Goal: Information Seeking & Learning: Learn about a topic

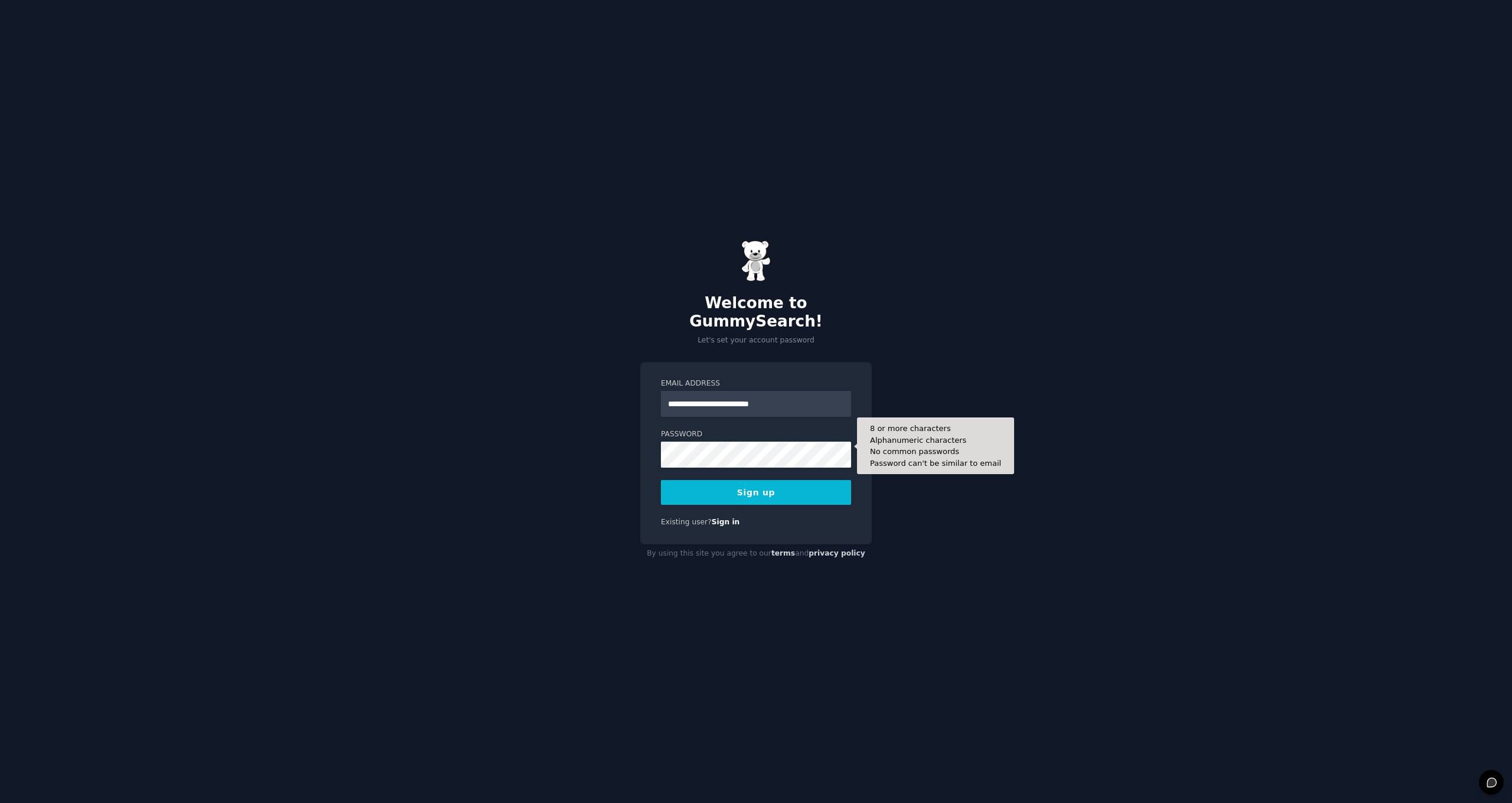
type input "**********"
click at [776, 483] on button "Sign up" at bounding box center [756, 492] width 190 height 25
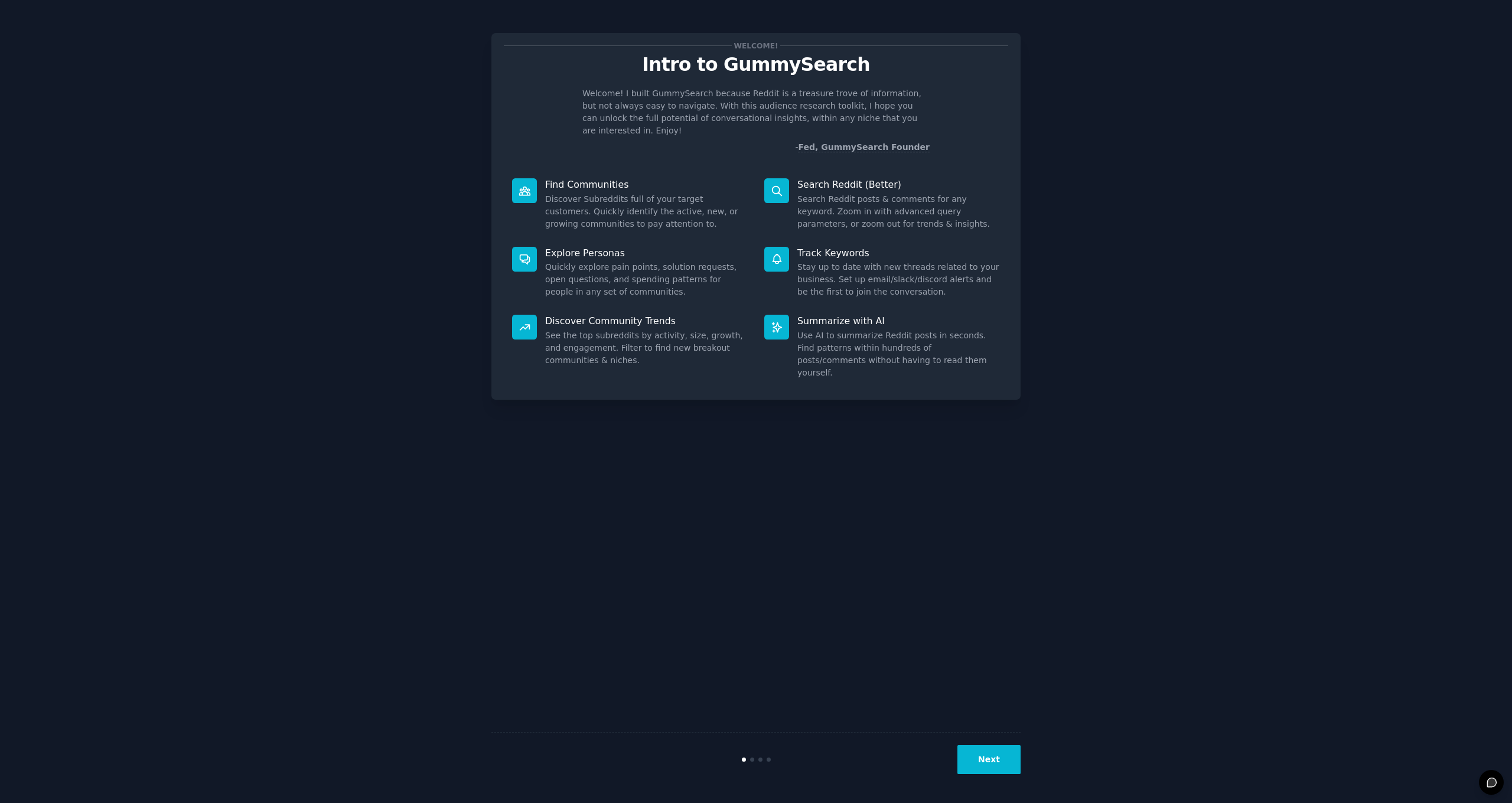
click at [993, 769] on button "Next" at bounding box center [989, 759] width 63 height 29
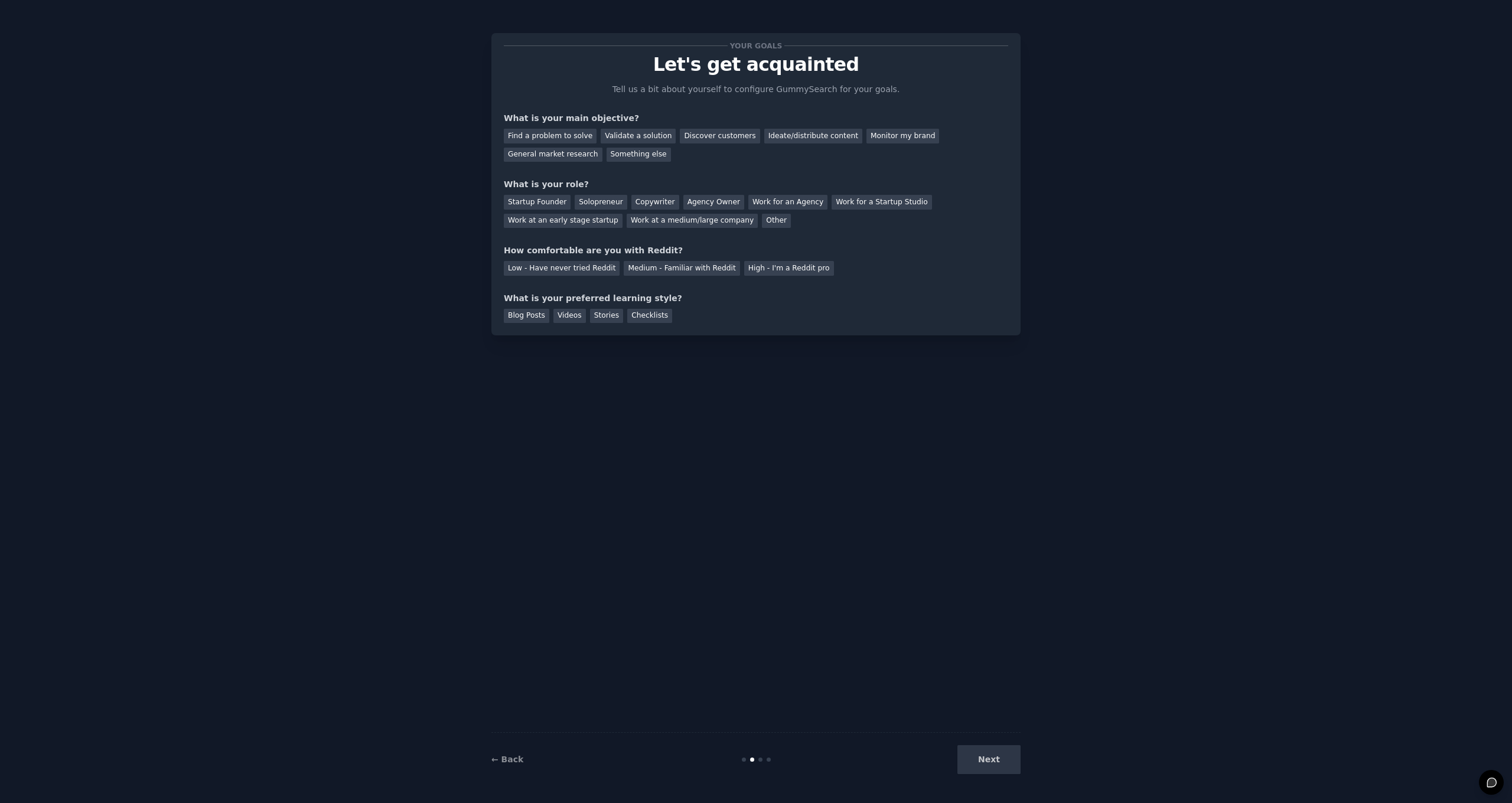
click at [987, 756] on div "Next" at bounding box center [932, 759] width 177 height 29
click at [519, 152] on div "General market research" at bounding box center [553, 155] width 98 height 15
drag, startPoint x: 751, startPoint y: 222, endPoint x: 745, endPoint y: 226, distance: 7.2
click at [762, 222] on div "Other" at bounding box center [776, 221] width 29 height 15
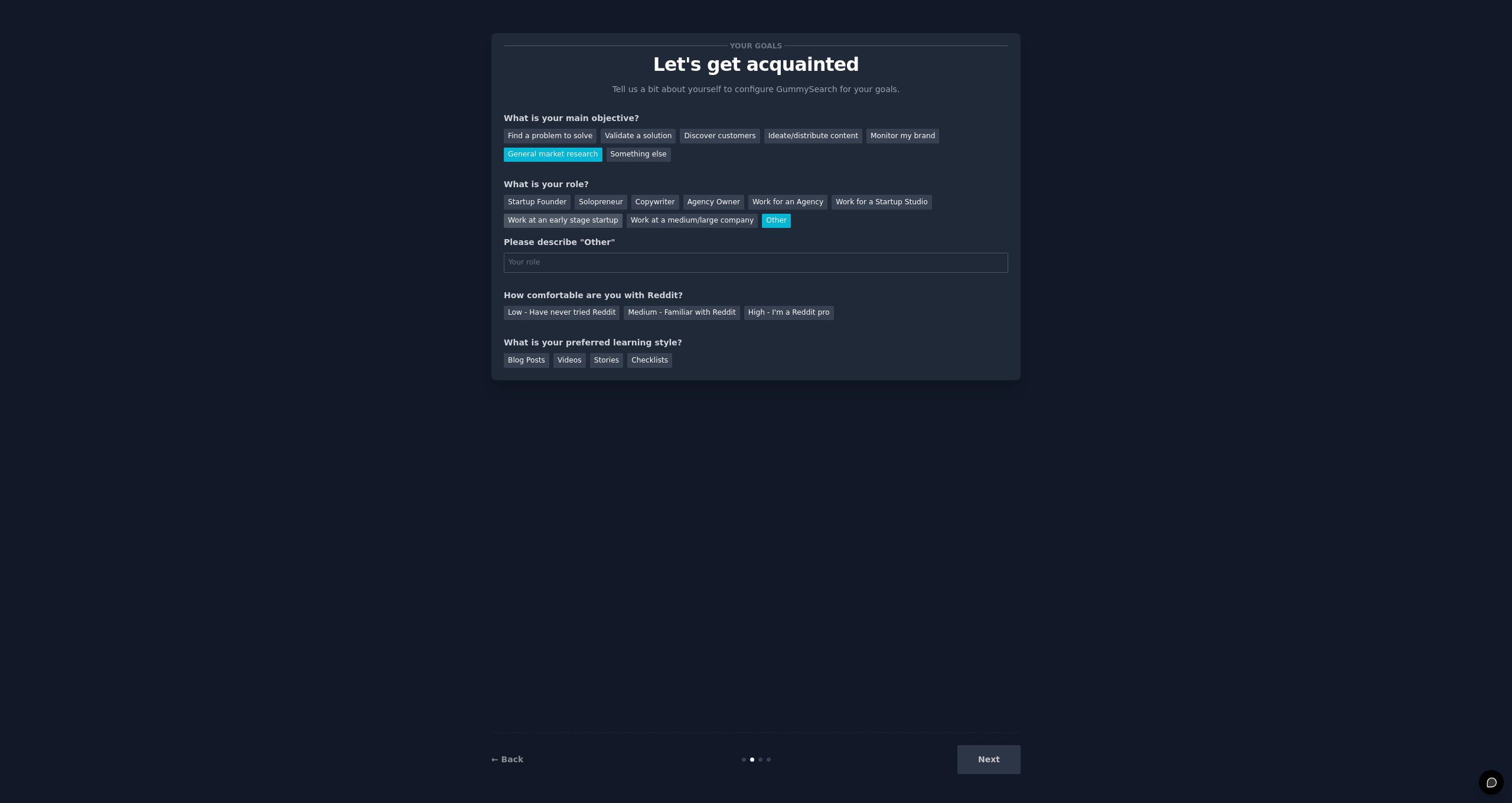
click at [559, 220] on div "Work at an early stage startup" at bounding box center [563, 221] width 119 height 15
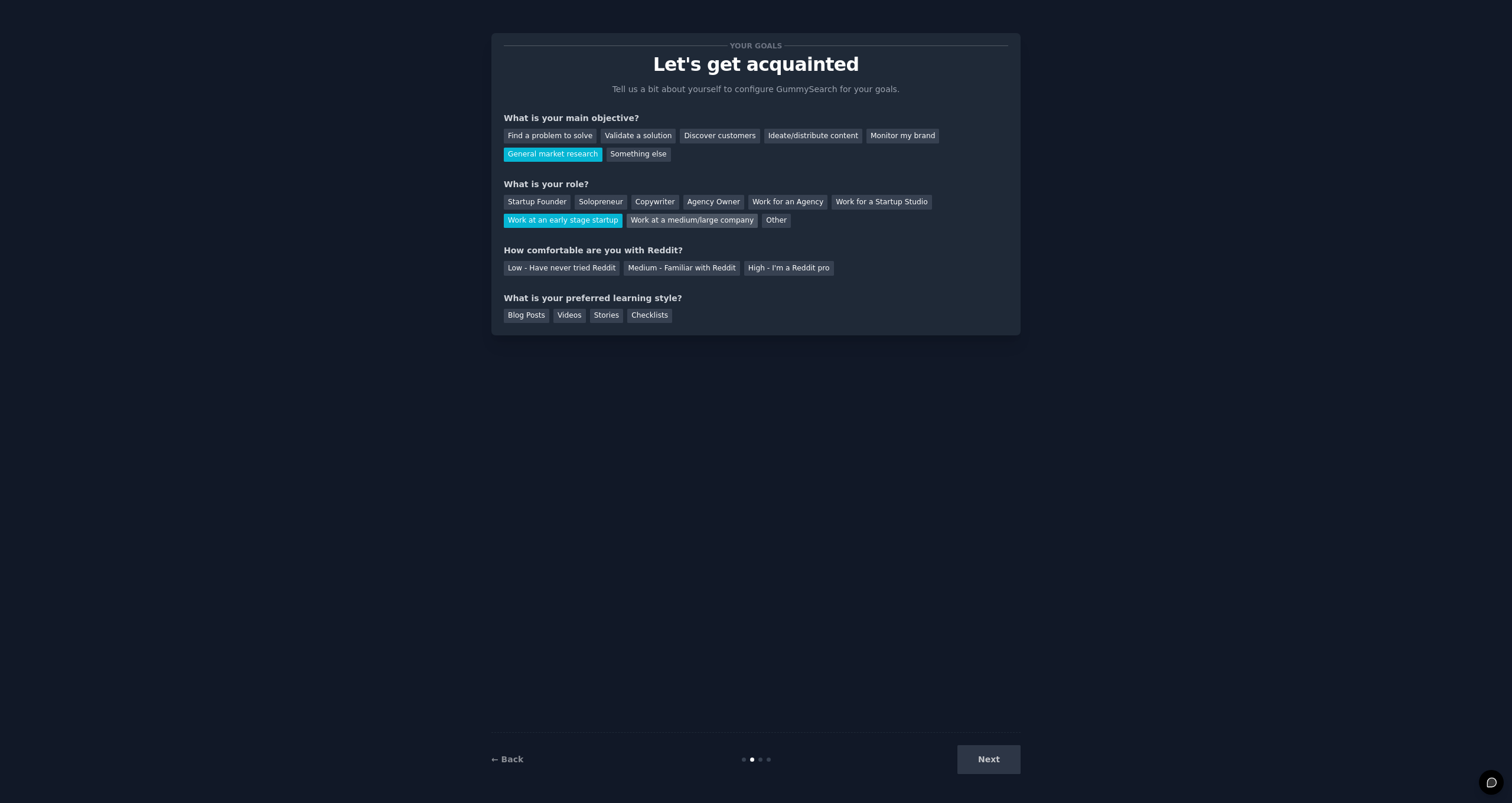
click at [713, 223] on div "Work at a medium/large company" at bounding box center [692, 221] width 131 height 15
click at [648, 272] on div "Medium - Familiar with Reddit" at bounding box center [682, 268] width 116 height 15
drag, startPoint x: 588, startPoint y: 317, endPoint x: 557, endPoint y: 314, distance: 31.1
click at [586, 317] on div "Blog Posts Videos Stories Checklists" at bounding box center [756, 314] width 504 height 19
click at [554, 314] on div "Videos" at bounding box center [570, 316] width 32 height 15
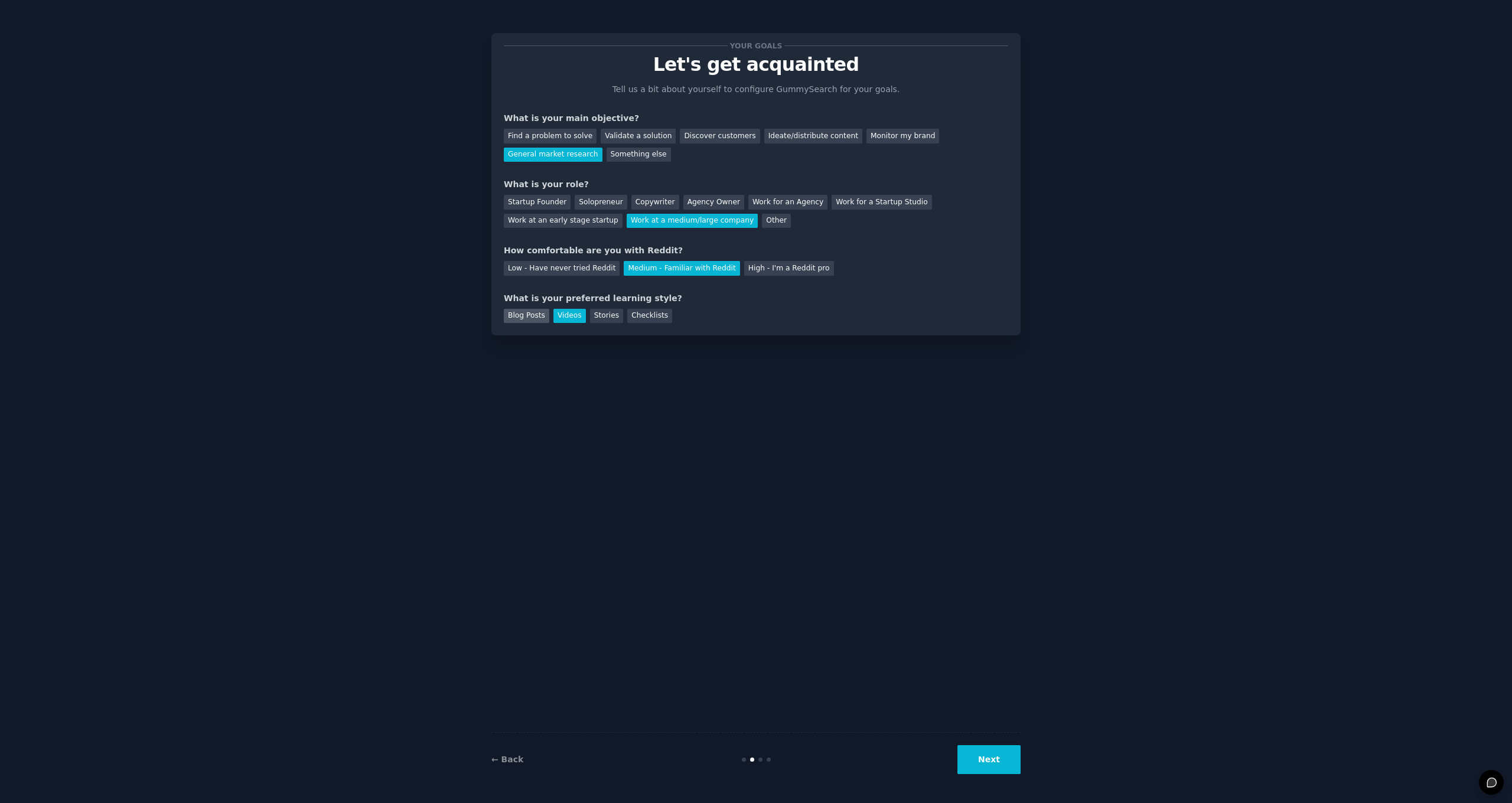
click at [532, 314] on div "Blog Posts" at bounding box center [526, 316] width 45 height 15
click at [612, 313] on div "Stories" at bounding box center [606, 316] width 33 height 15
drag, startPoint x: 637, startPoint y: 314, endPoint x: 616, endPoint y: 320, distance: 21.8
click at [636, 314] on div "Checklists" at bounding box center [649, 316] width 45 height 15
click at [560, 314] on div "Videos" at bounding box center [570, 316] width 32 height 15
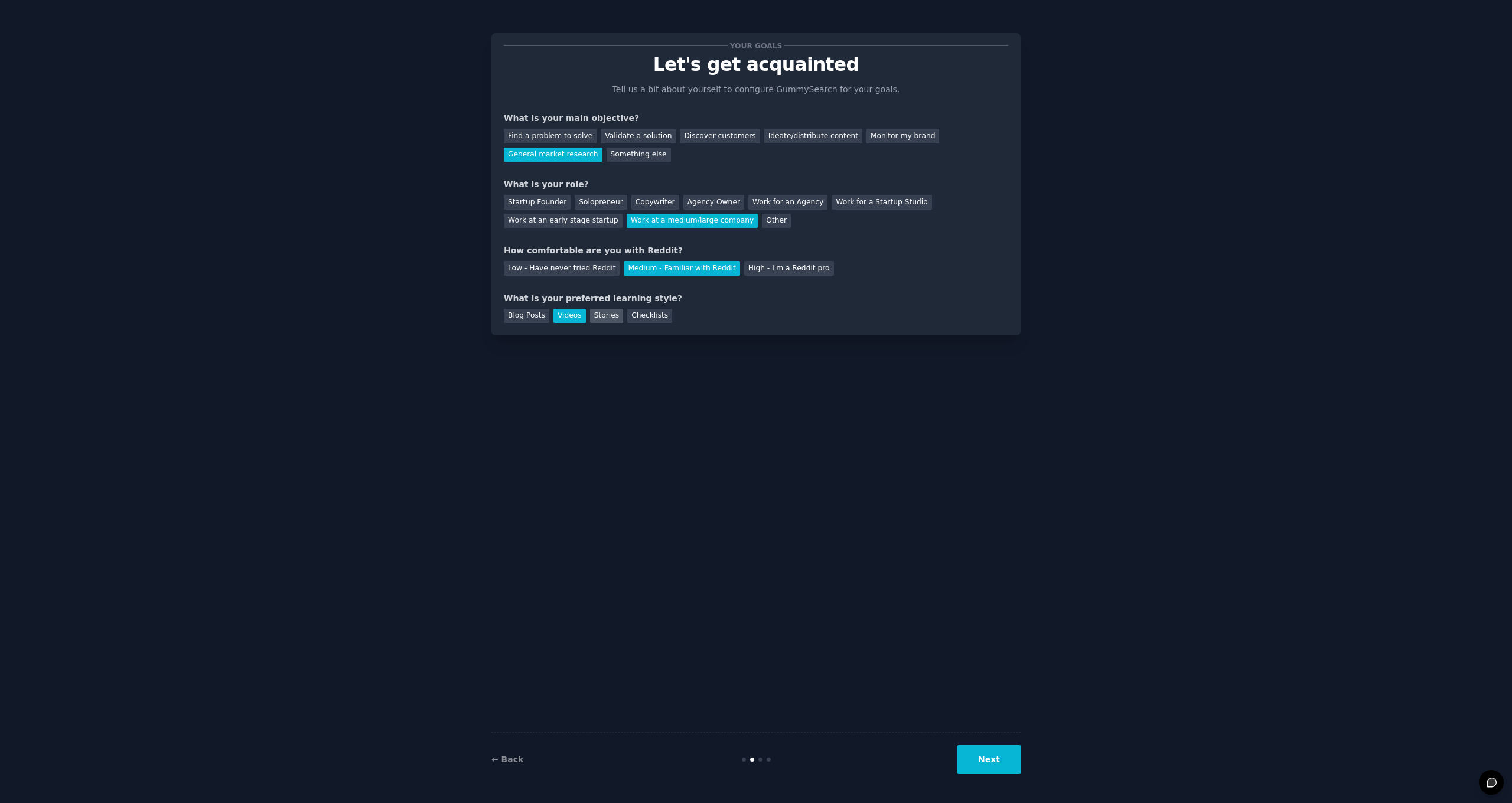
click at [608, 316] on div "Stories" at bounding box center [606, 316] width 33 height 15
click at [642, 317] on div "Checklists" at bounding box center [649, 316] width 45 height 15
click at [970, 768] on button "Next" at bounding box center [989, 759] width 63 height 29
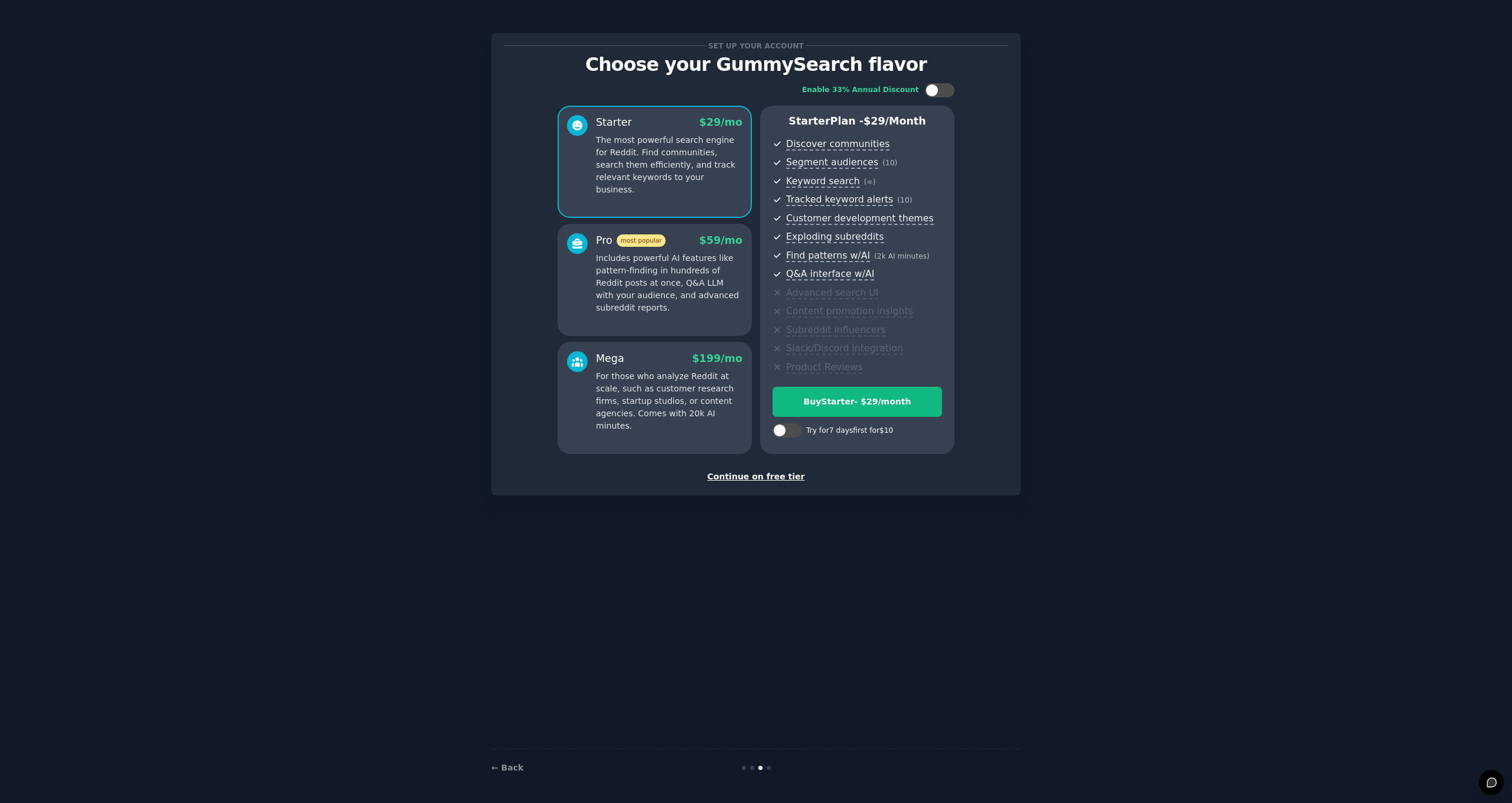
click at [756, 475] on div "Continue on free tier" at bounding box center [756, 477] width 504 height 12
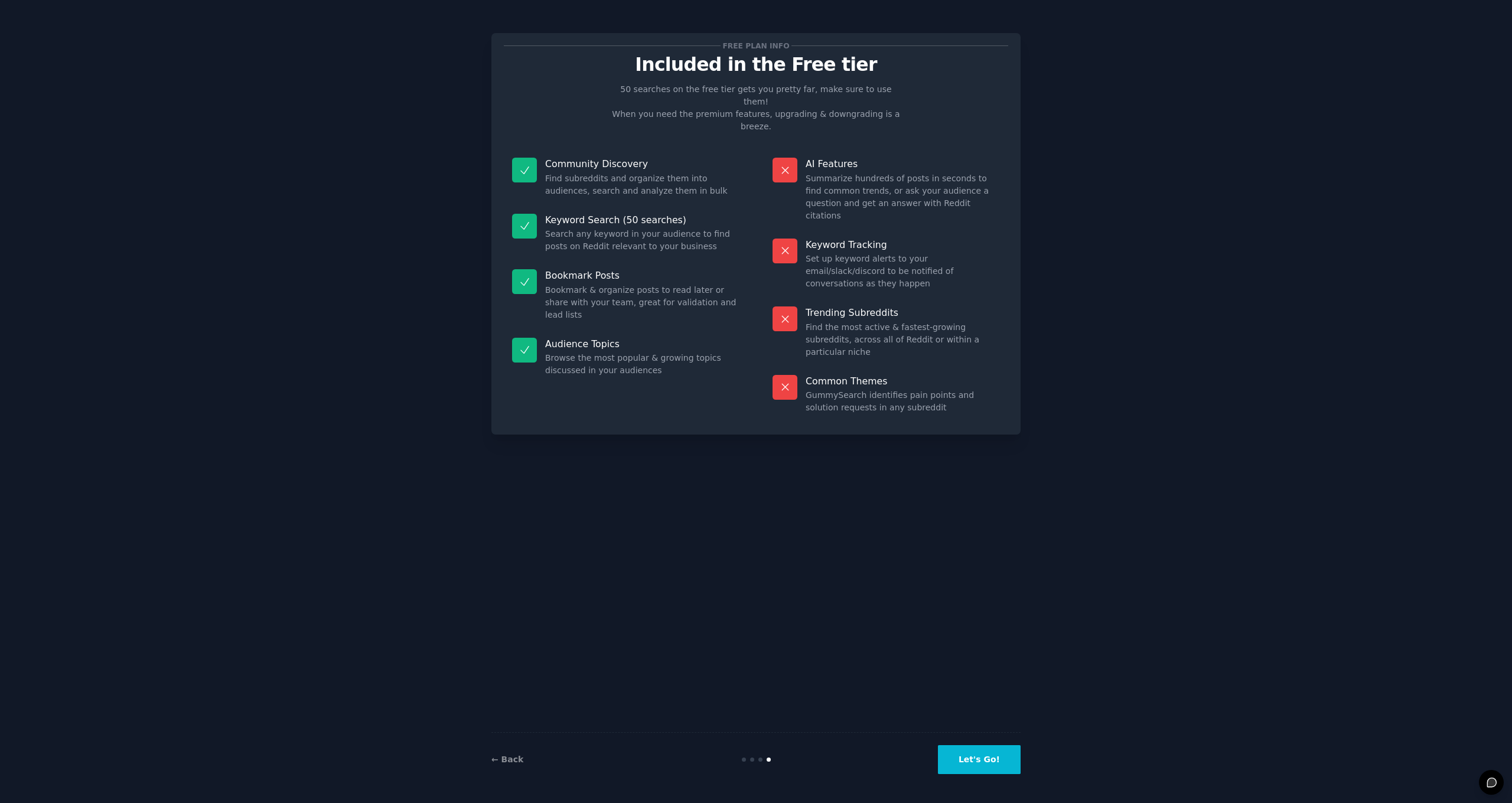
click at [977, 753] on button "Let's Go!" at bounding box center [979, 759] width 83 height 29
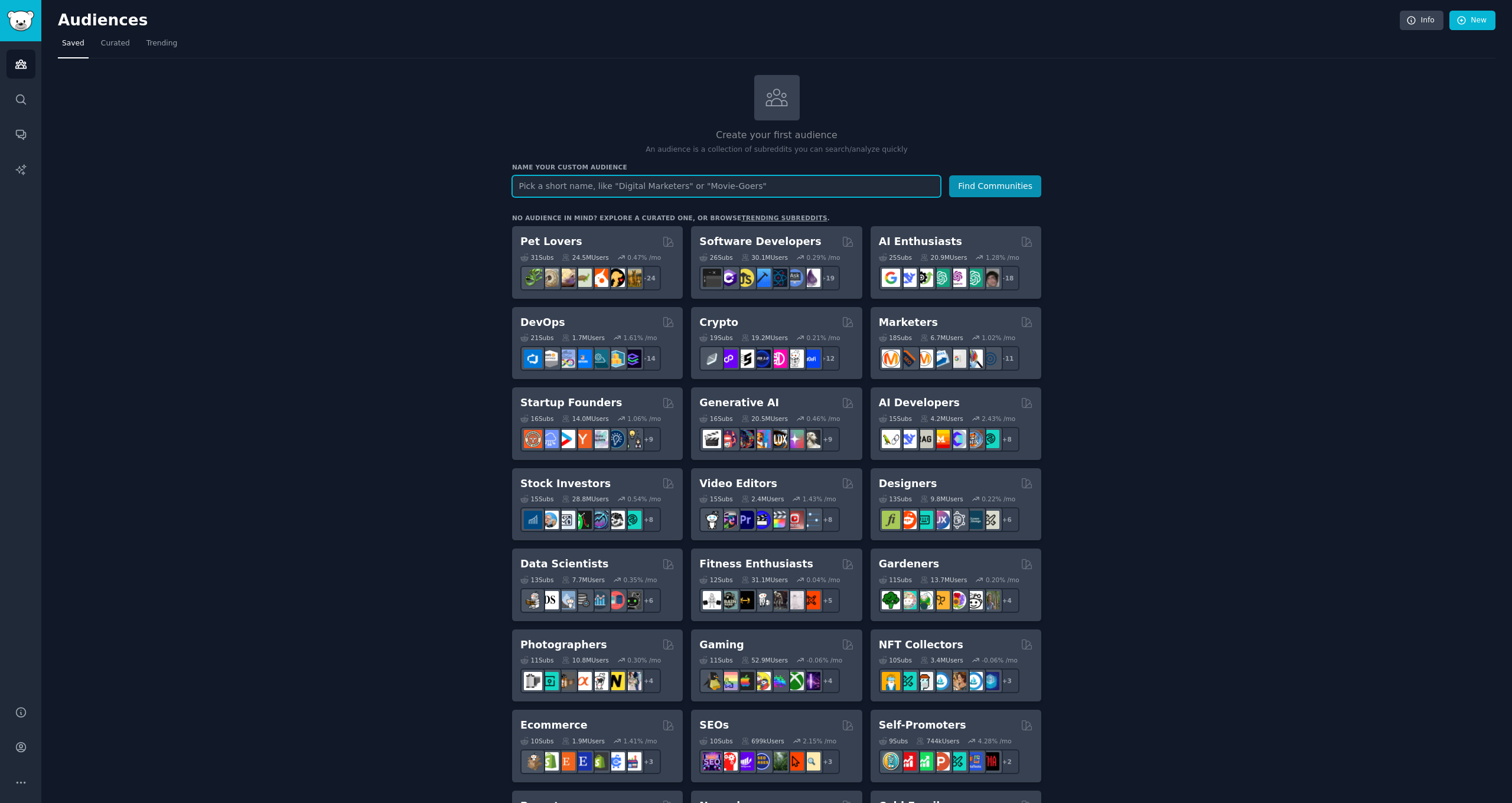
click at [772, 187] on input "text" at bounding box center [726, 186] width 429 height 22
type input "F"
type input "Fintech in Financial Services"
click at [996, 185] on button "Find Communities" at bounding box center [995, 186] width 92 height 22
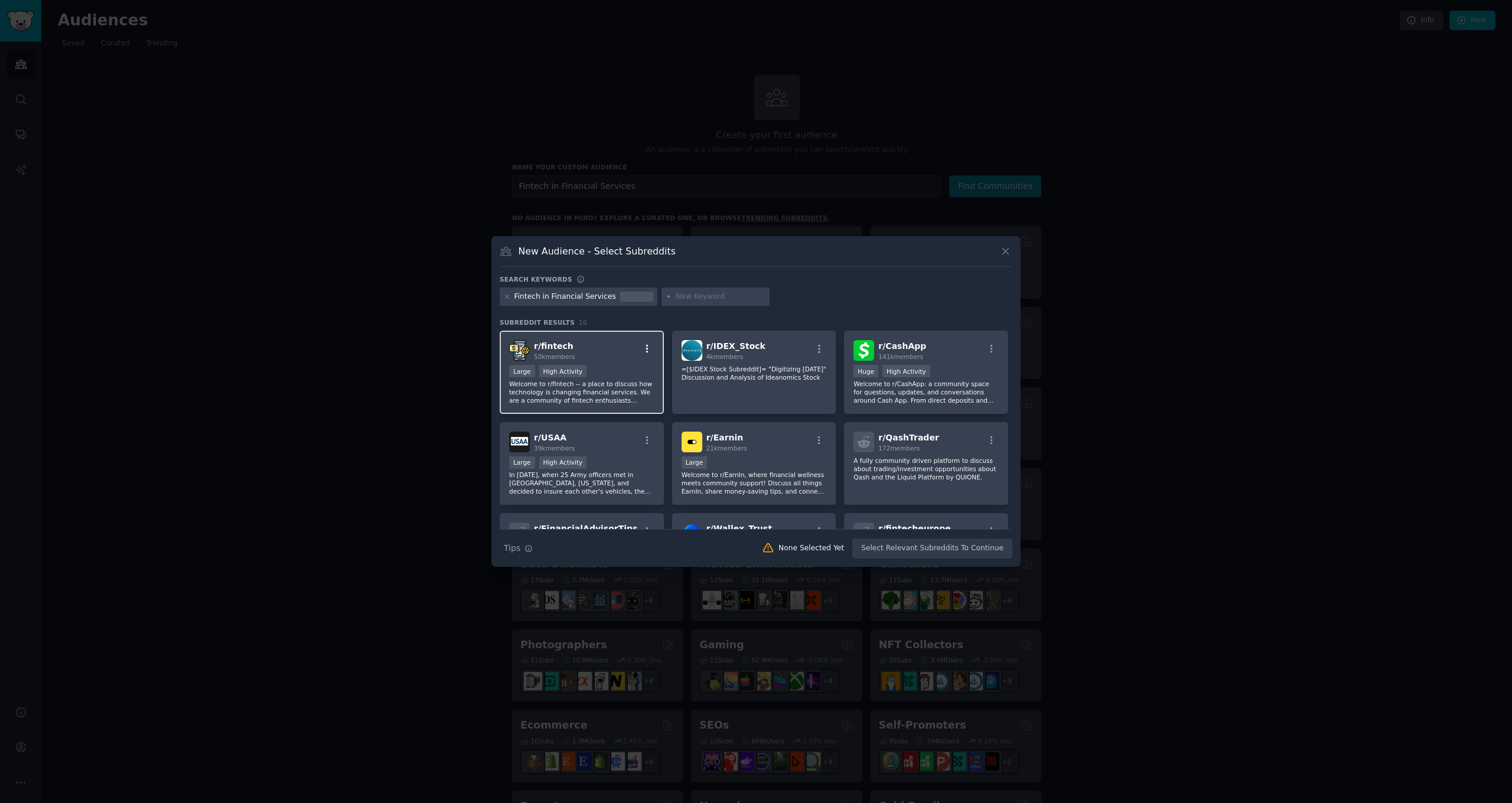
click at [645, 349] on icon "button" at bounding box center [647, 349] width 11 height 11
click at [595, 349] on div "r/ fintech 50k members Relevant Subreddit Add to your audience Show More Detail…" at bounding box center [581, 350] width 145 height 21
drag, startPoint x: 623, startPoint y: 376, endPoint x: 642, endPoint y: 369, distance: 20.2
click at [623, 373] on div "Large High Activity" at bounding box center [581, 372] width 145 height 15
drag, startPoint x: 999, startPoint y: 255, endPoint x: 993, endPoint y: 255, distance: 6.0
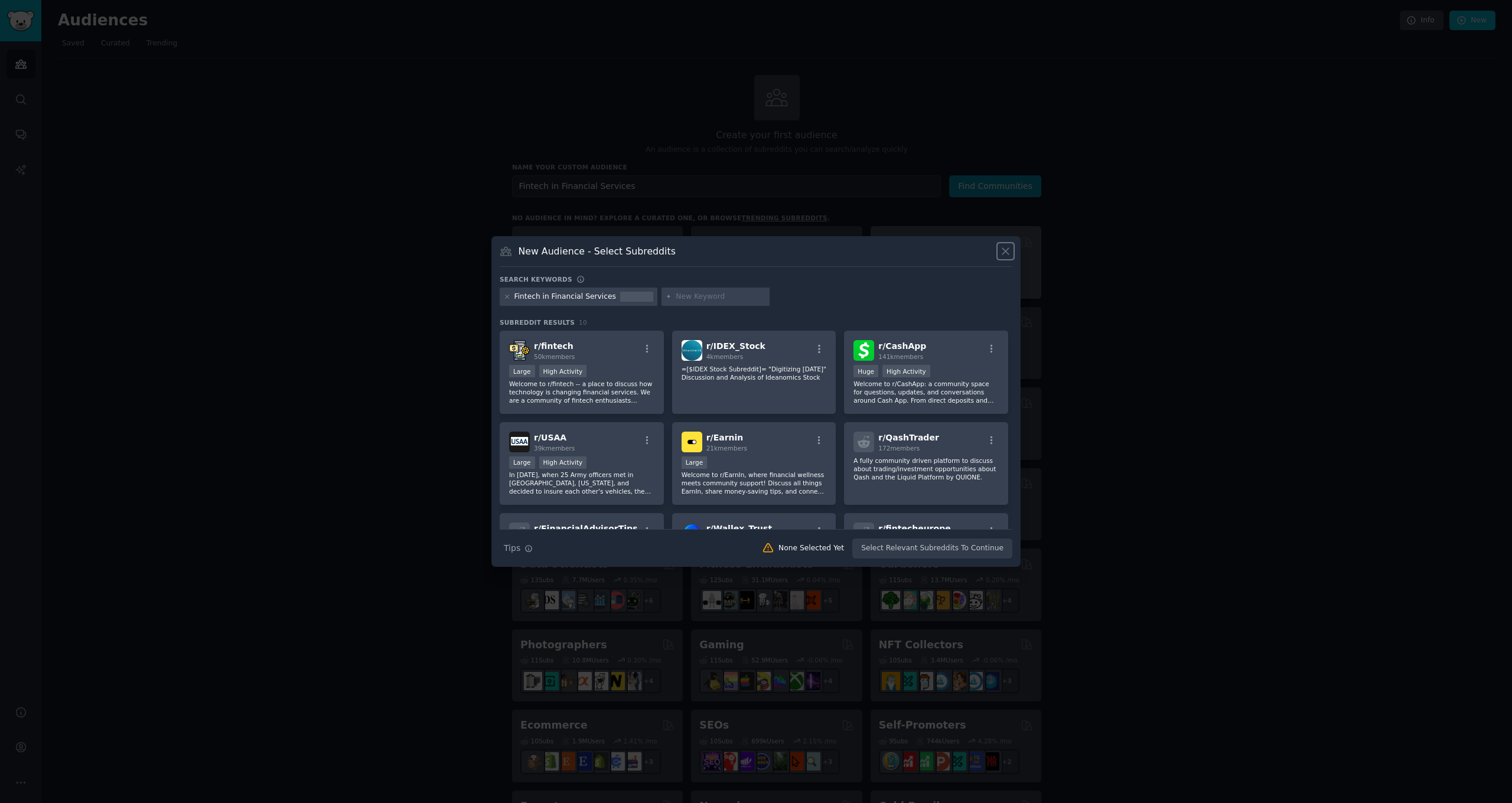
click at [999, 255] on icon at bounding box center [1006, 251] width 12 height 12
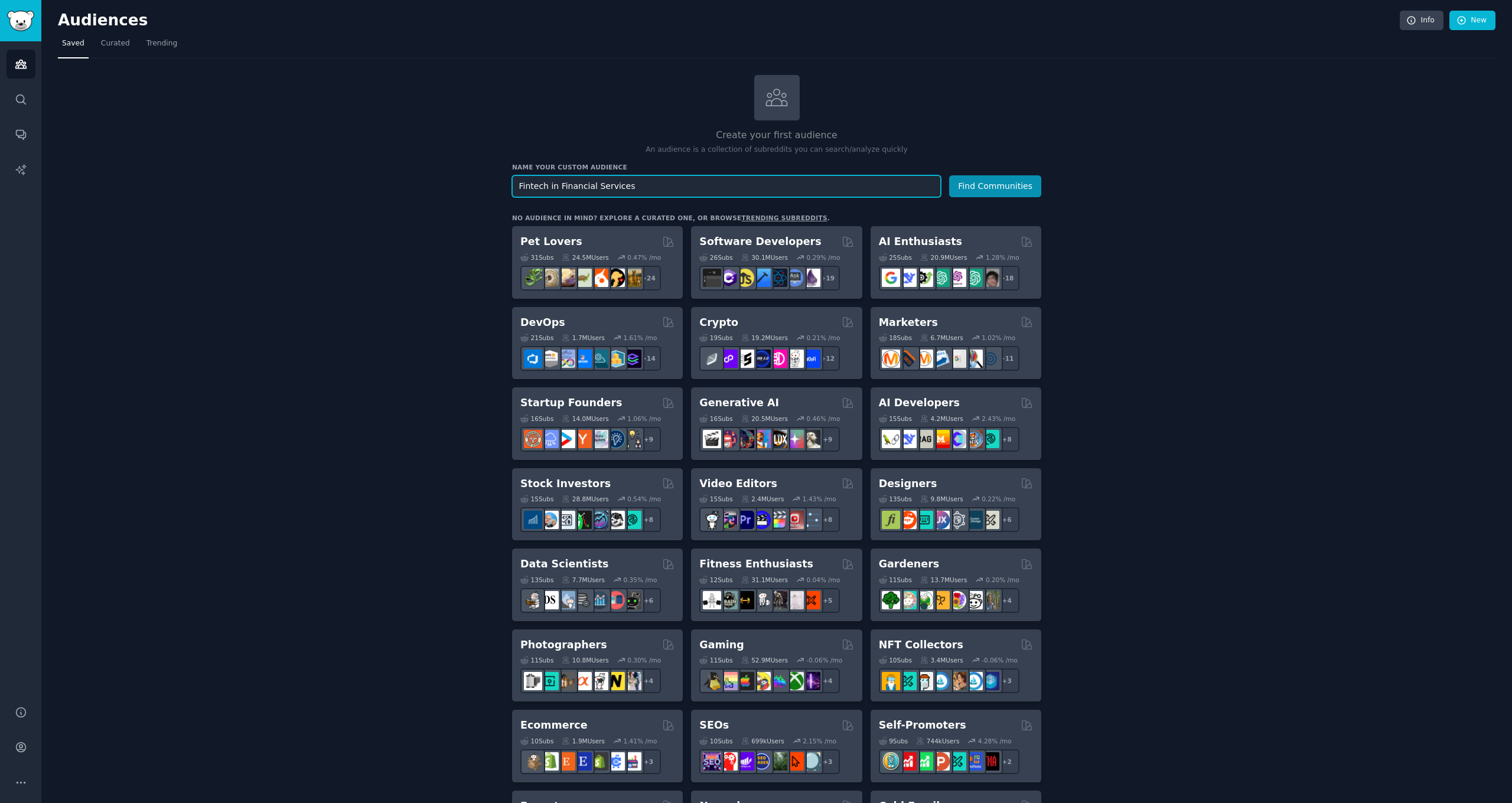
drag, startPoint x: 689, startPoint y: 180, endPoint x: 492, endPoint y: 169, distance: 197.3
click at [495, 170] on div "Create your first audience An audience is a collection of subreddits you can se…" at bounding box center [777, 717] width 1438 height 1286
click at [531, 129] on h2 "Create your first audience" at bounding box center [776, 136] width 529 height 15
click at [125, 51] on link "Curated" at bounding box center [115, 47] width 37 height 24
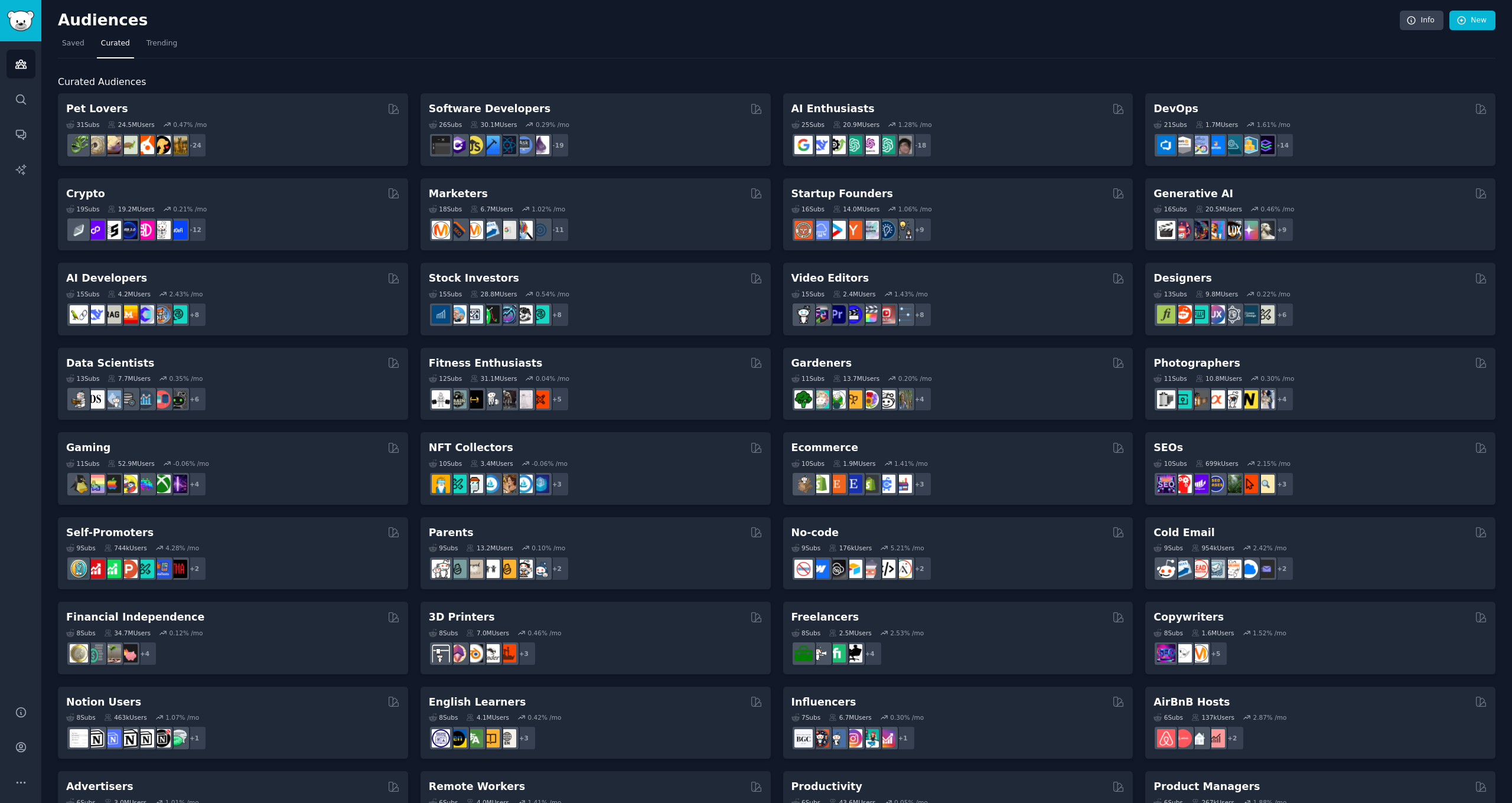
drag, startPoint x: 73, startPoint y: 47, endPoint x: 55, endPoint y: 57, distance: 20.6
click at [71, 47] on span "Saved" at bounding box center [73, 44] width 22 height 11
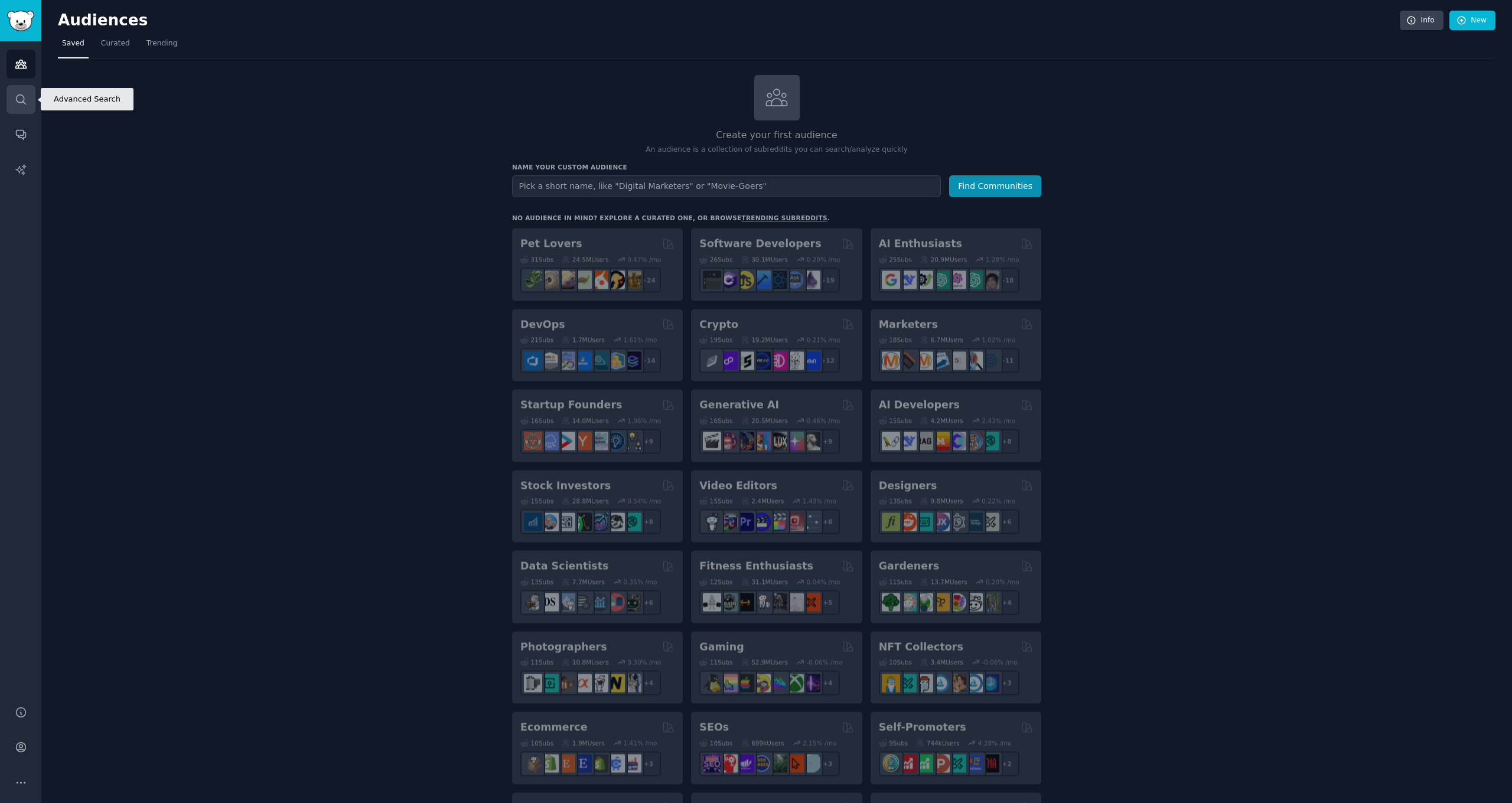
click at [20, 93] on icon "Sidebar" at bounding box center [21, 99] width 12 height 12
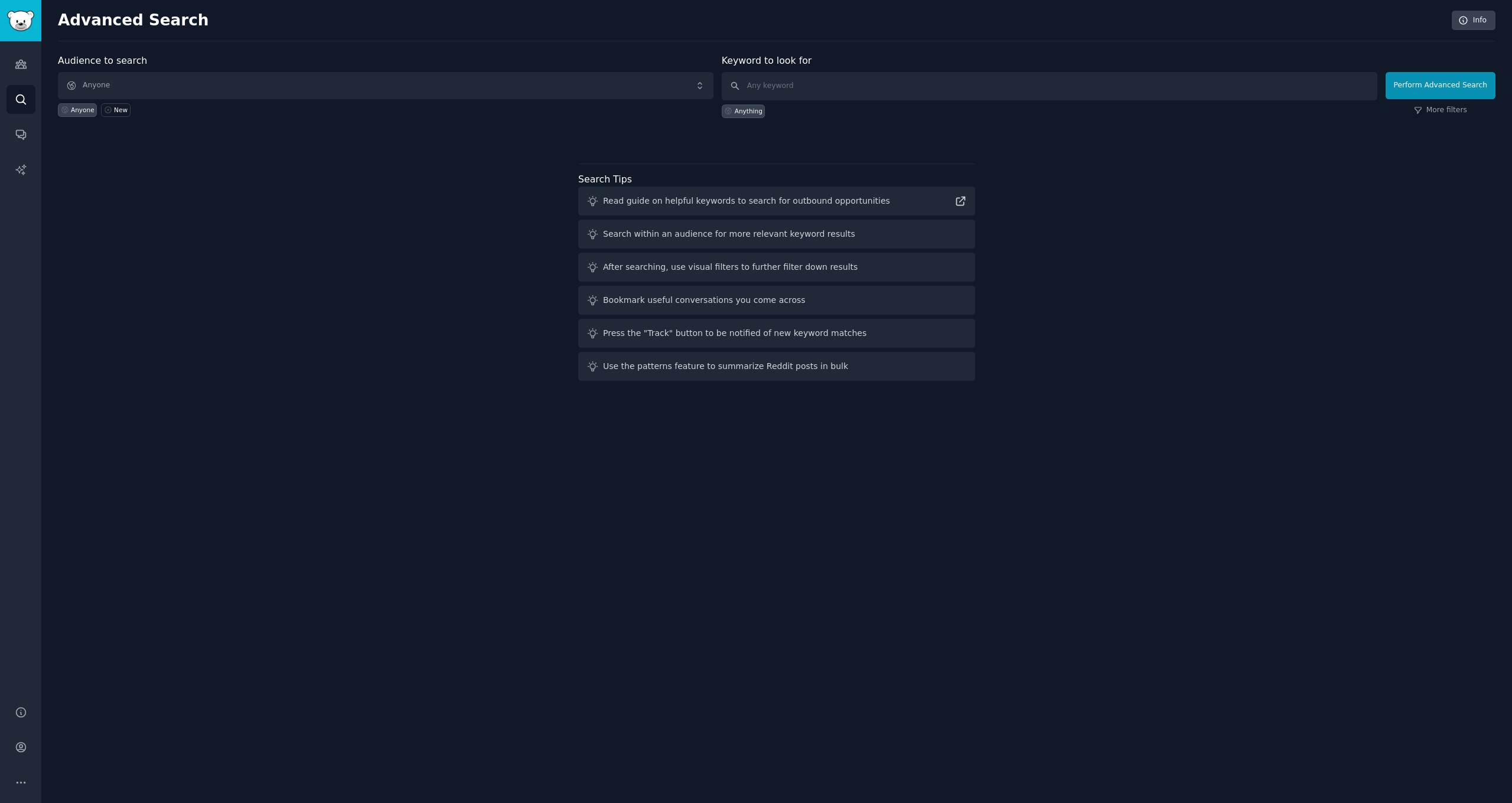
click at [206, 86] on span "Anyone" at bounding box center [386, 86] width 656 height 27
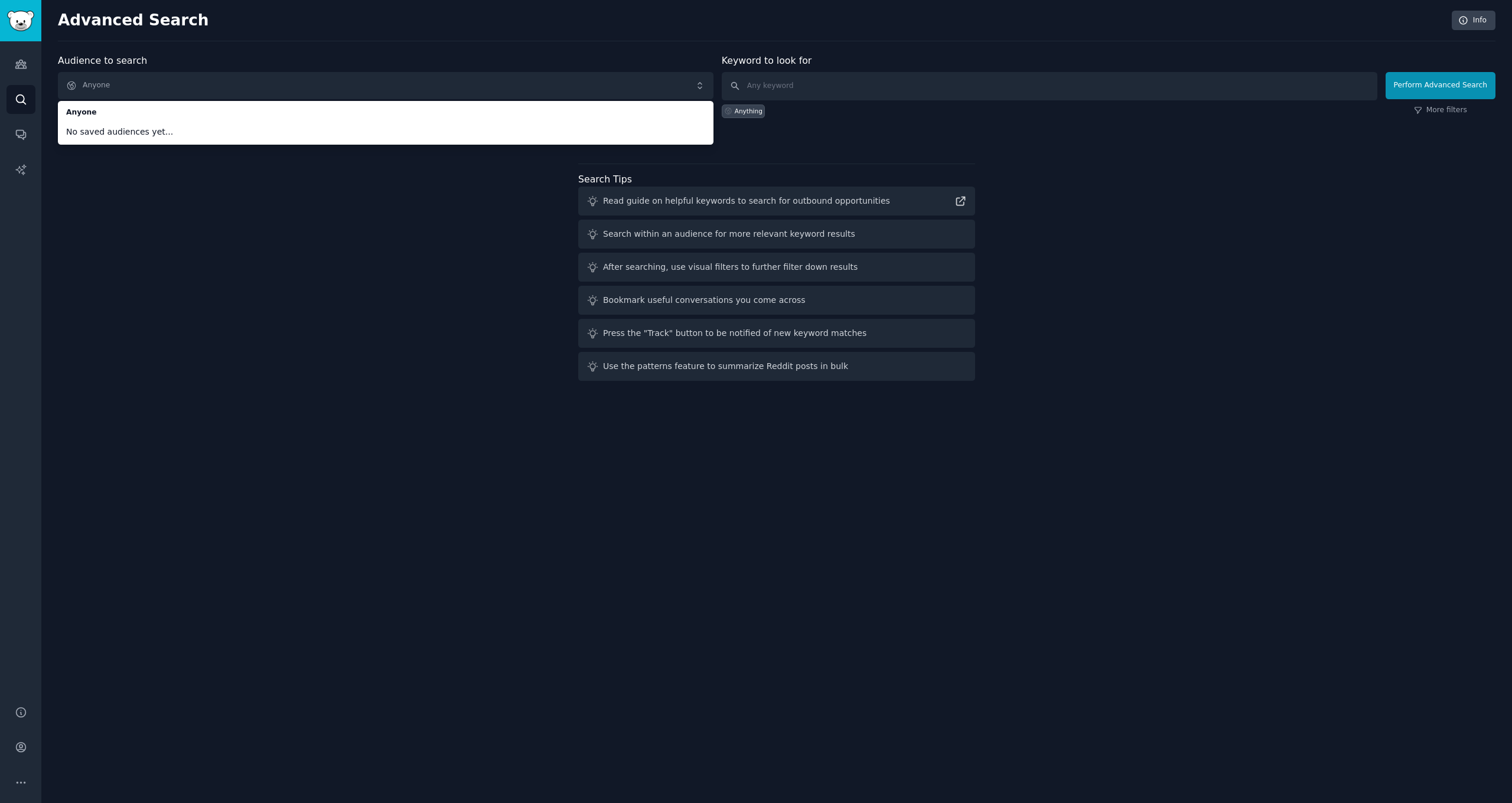
drag, startPoint x: 749, startPoint y: 156, endPoint x: 751, endPoint y: 150, distance: 6.3
click at [749, 154] on div "Audience to search Anyone Anyone No saved audiences yet... Anyone New Keyword t…" at bounding box center [777, 220] width 1438 height 332
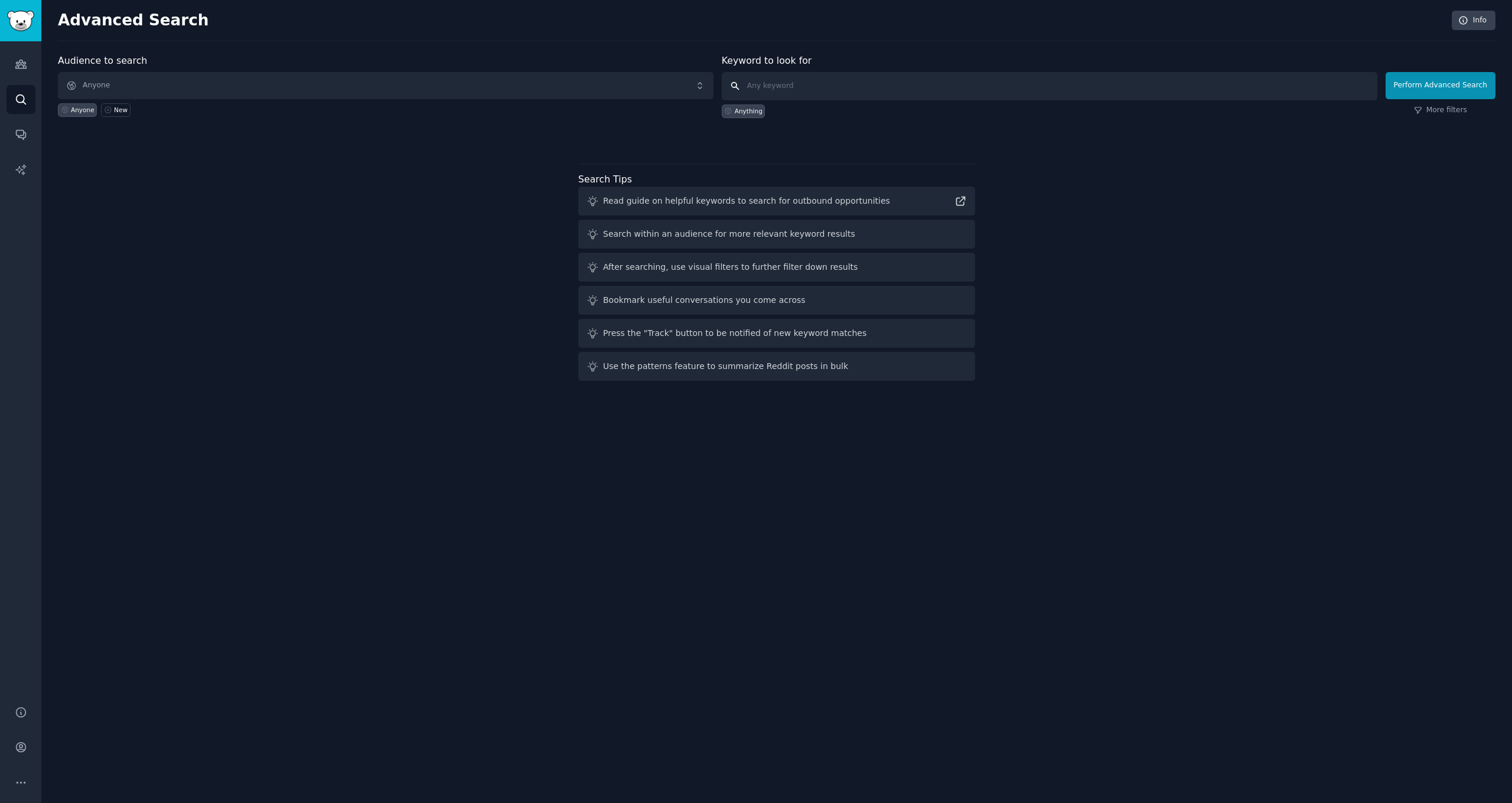
click at [773, 86] on input "text" at bounding box center [1049, 86] width 656 height 28
type input "fintech"
click at [1443, 85] on button "Perform Advanced Search" at bounding box center [1441, 86] width 110 height 27
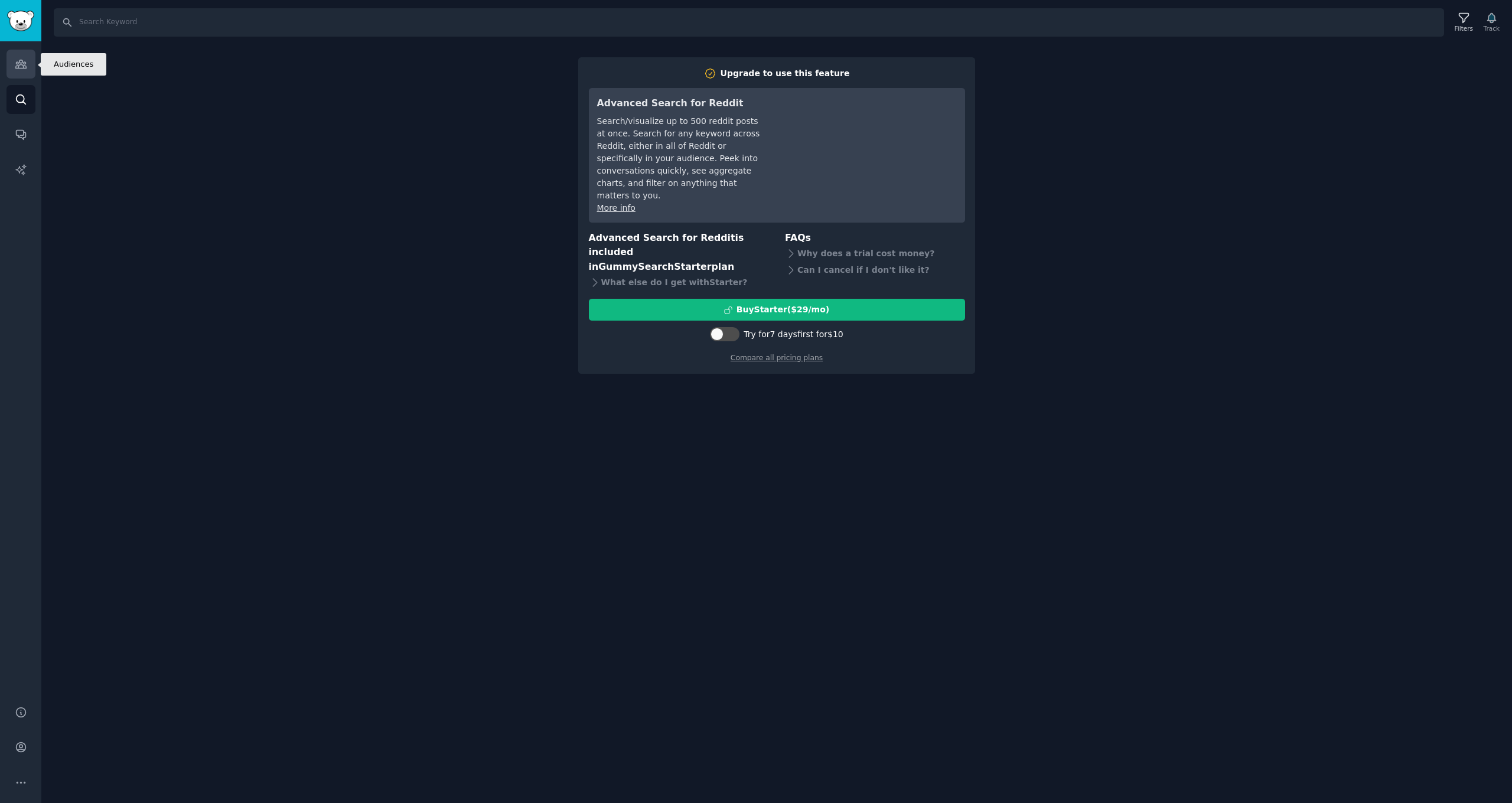
click at [17, 65] on icon "Sidebar" at bounding box center [21, 64] width 11 height 8
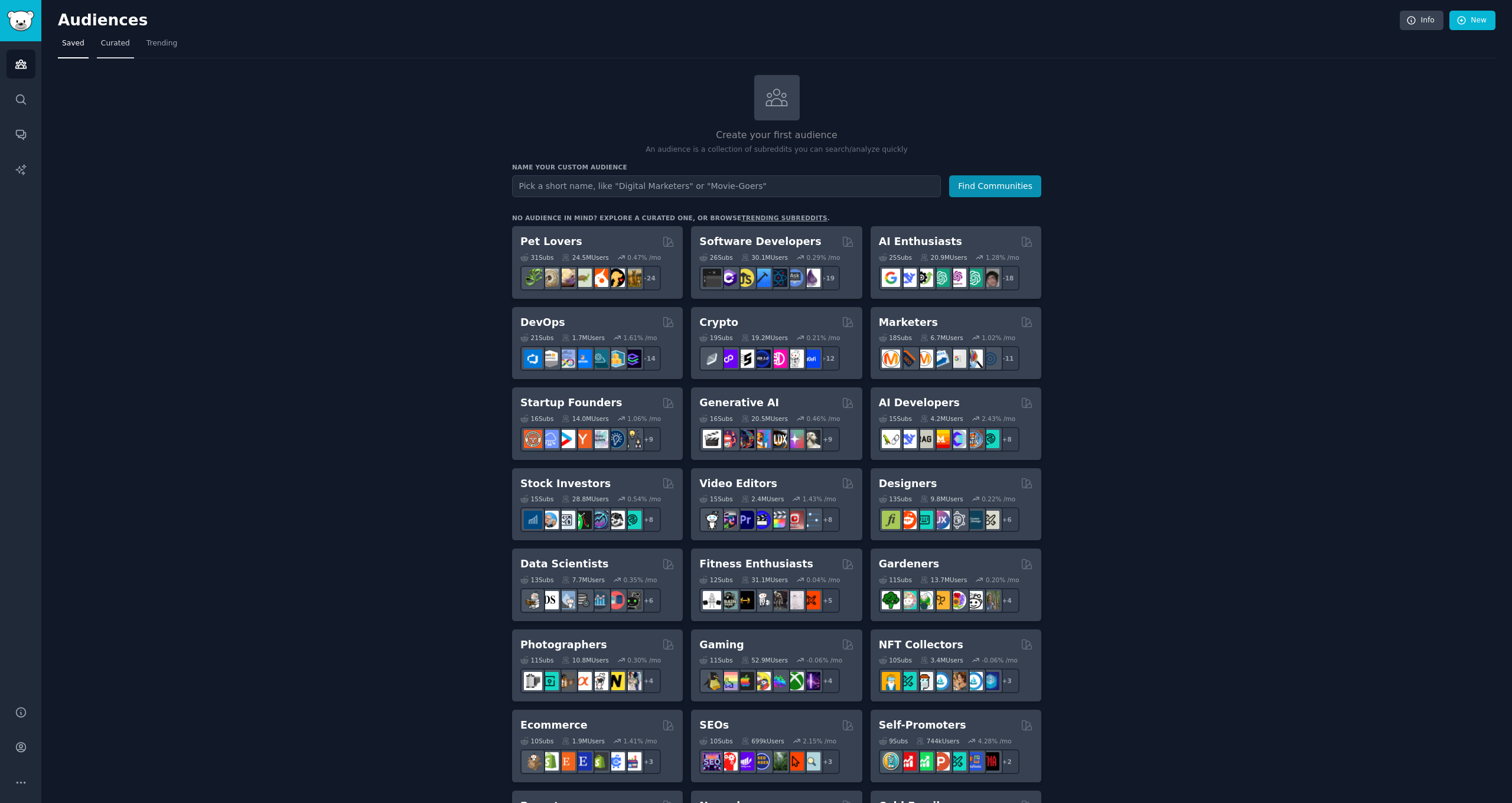
click at [117, 42] on span "Curated" at bounding box center [115, 44] width 29 height 11
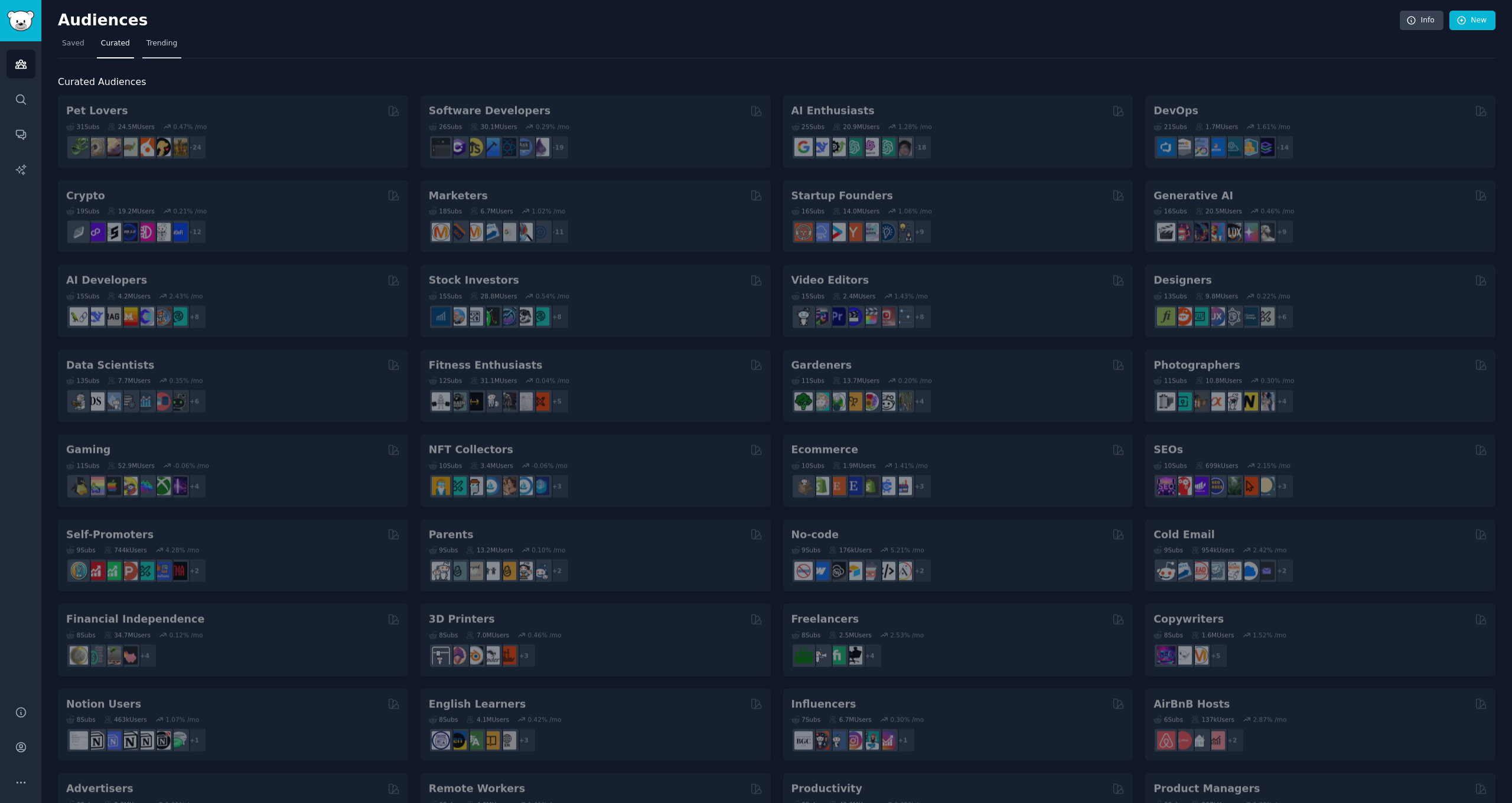
click at [158, 44] on span "Trending" at bounding box center [162, 44] width 31 height 11
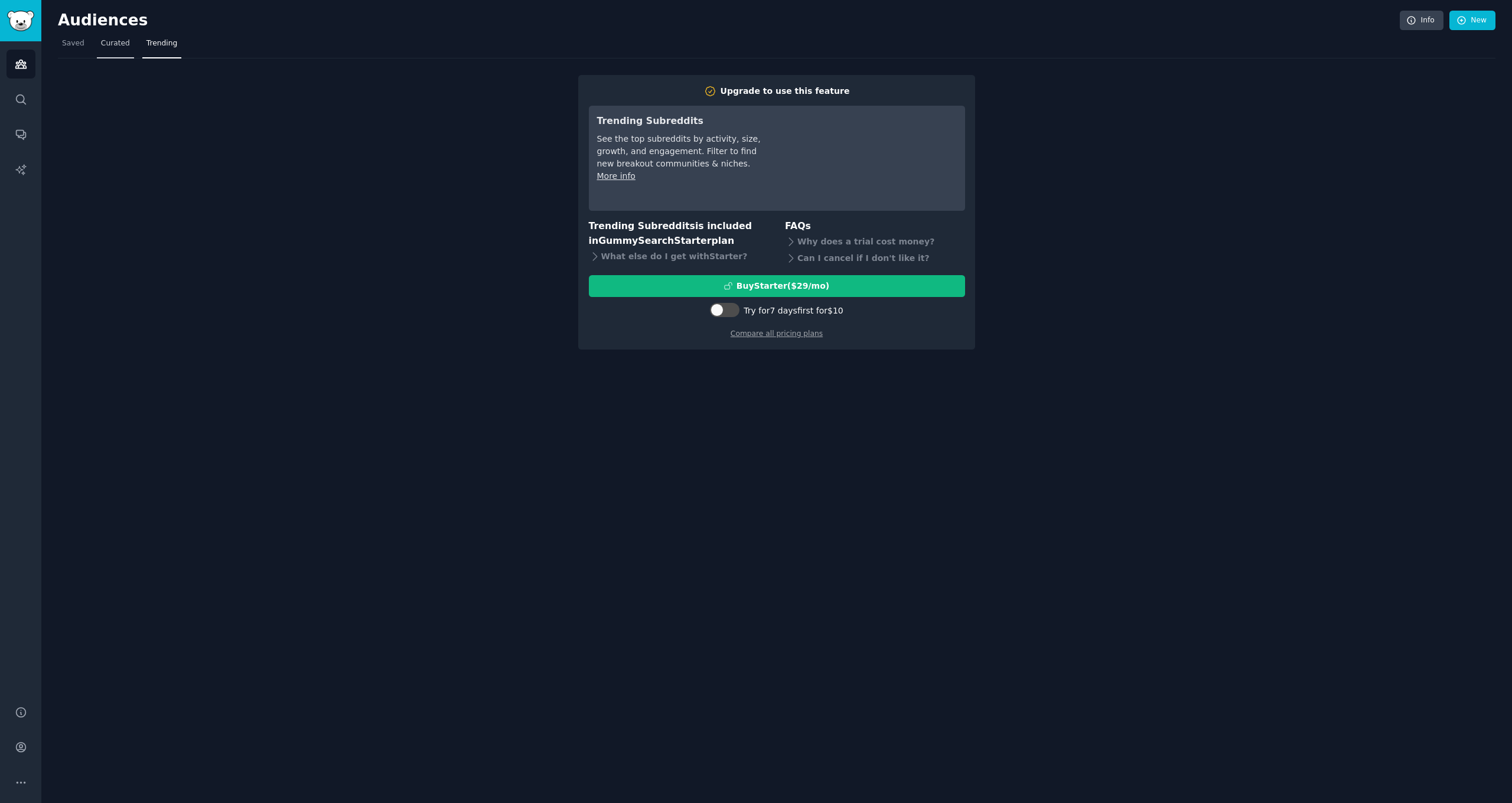
click at [120, 47] on span "Curated" at bounding box center [115, 44] width 29 height 11
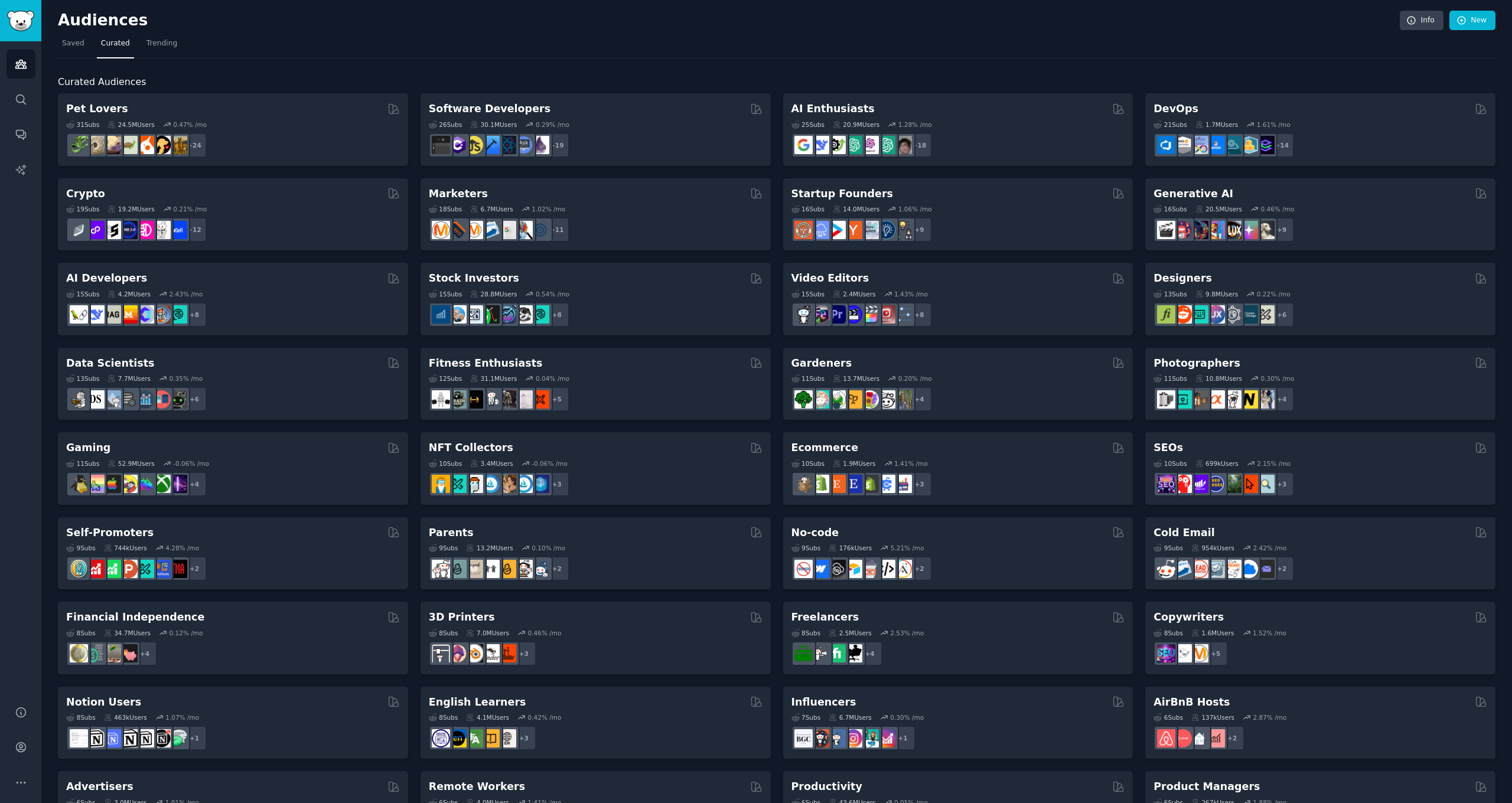
click at [877, 202] on div "16 Sub s 14.0M Users 1.06 % /mo + 9" at bounding box center [958, 221] width 334 height 41
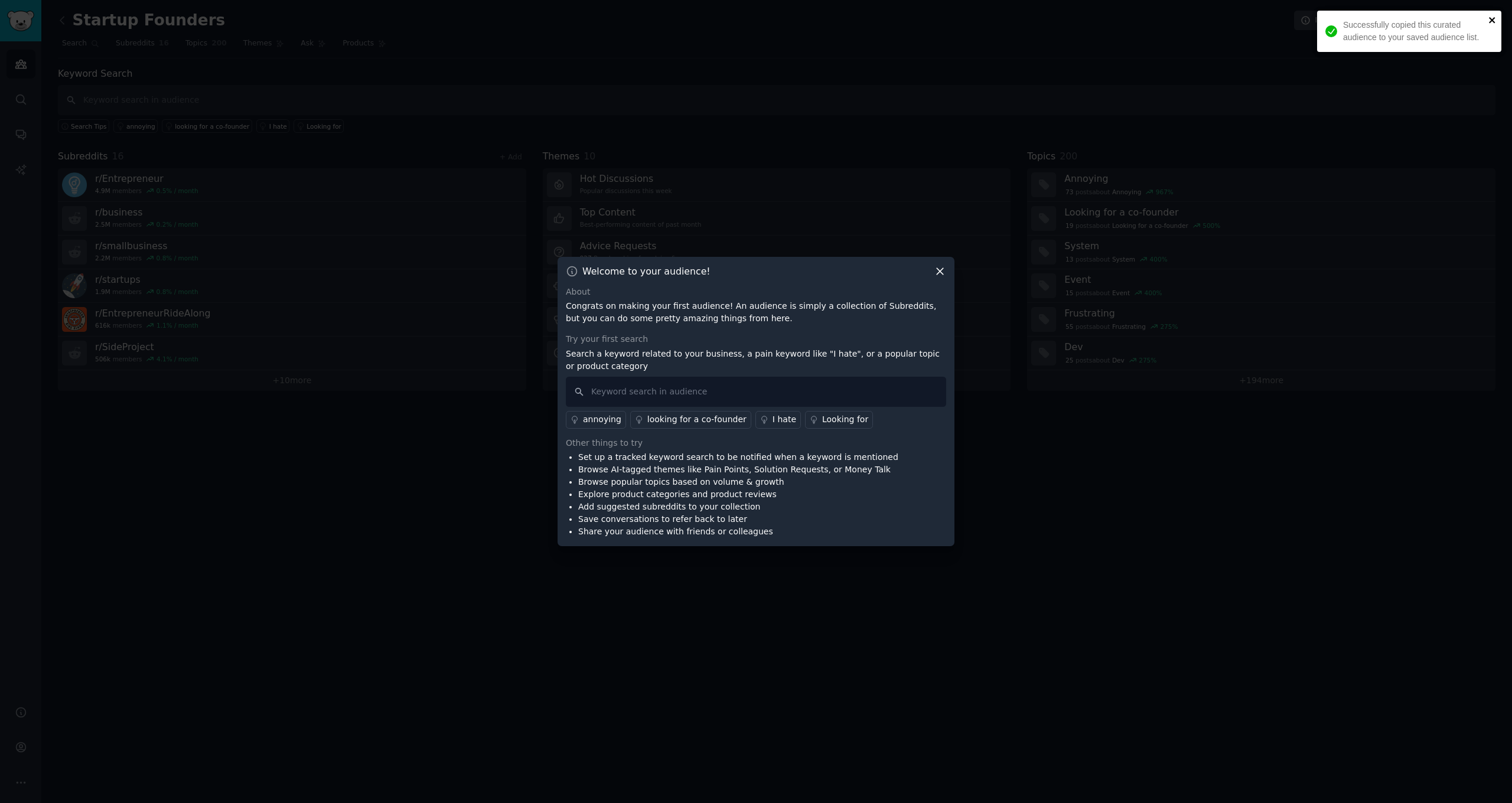
click at [1489, 20] on icon "close" at bounding box center [1492, 20] width 8 height 9
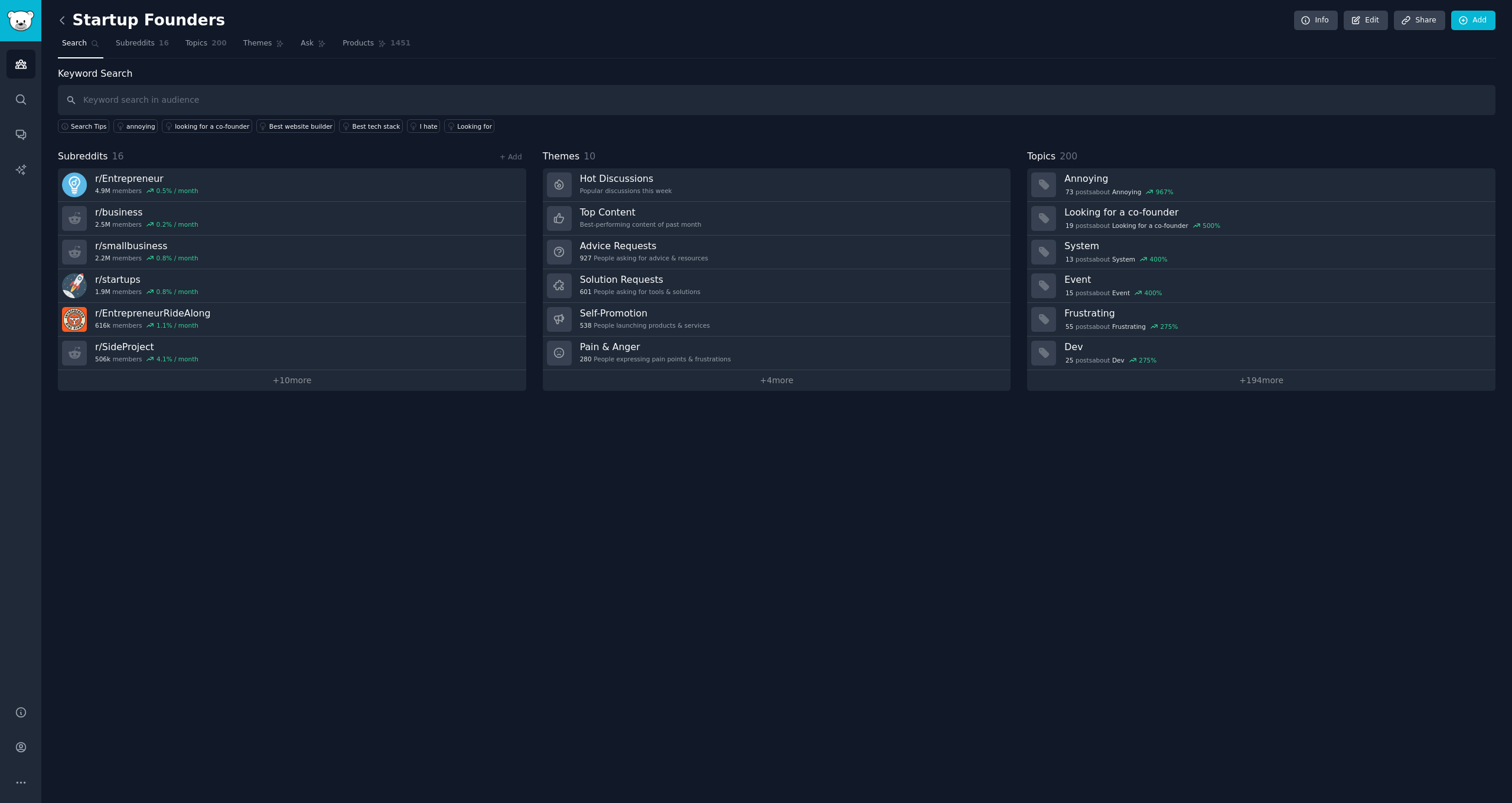
click at [67, 25] on icon at bounding box center [62, 20] width 12 height 12
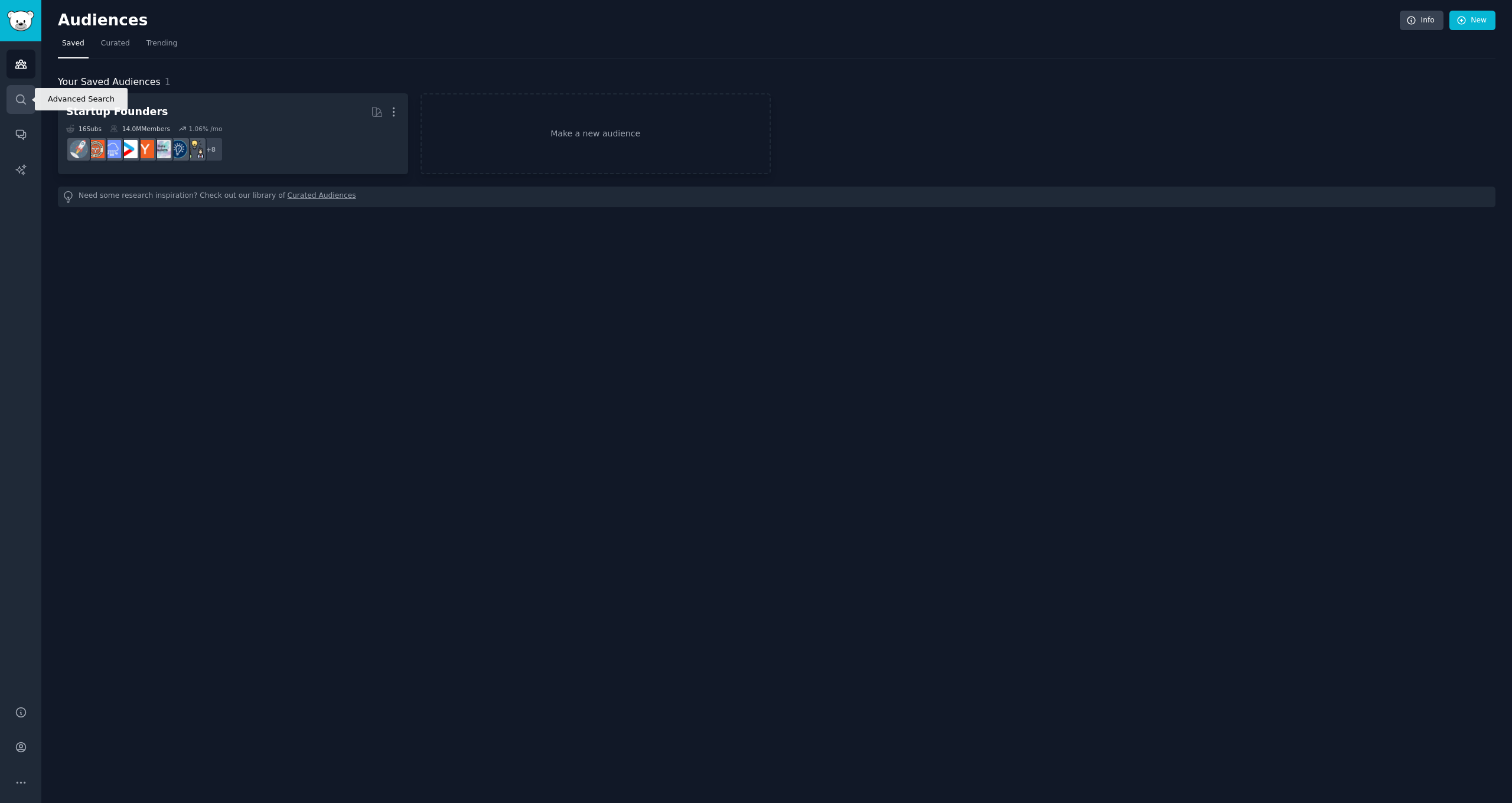
click at [18, 100] on icon "Sidebar" at bounding box center [21, 99] width 12 height 12
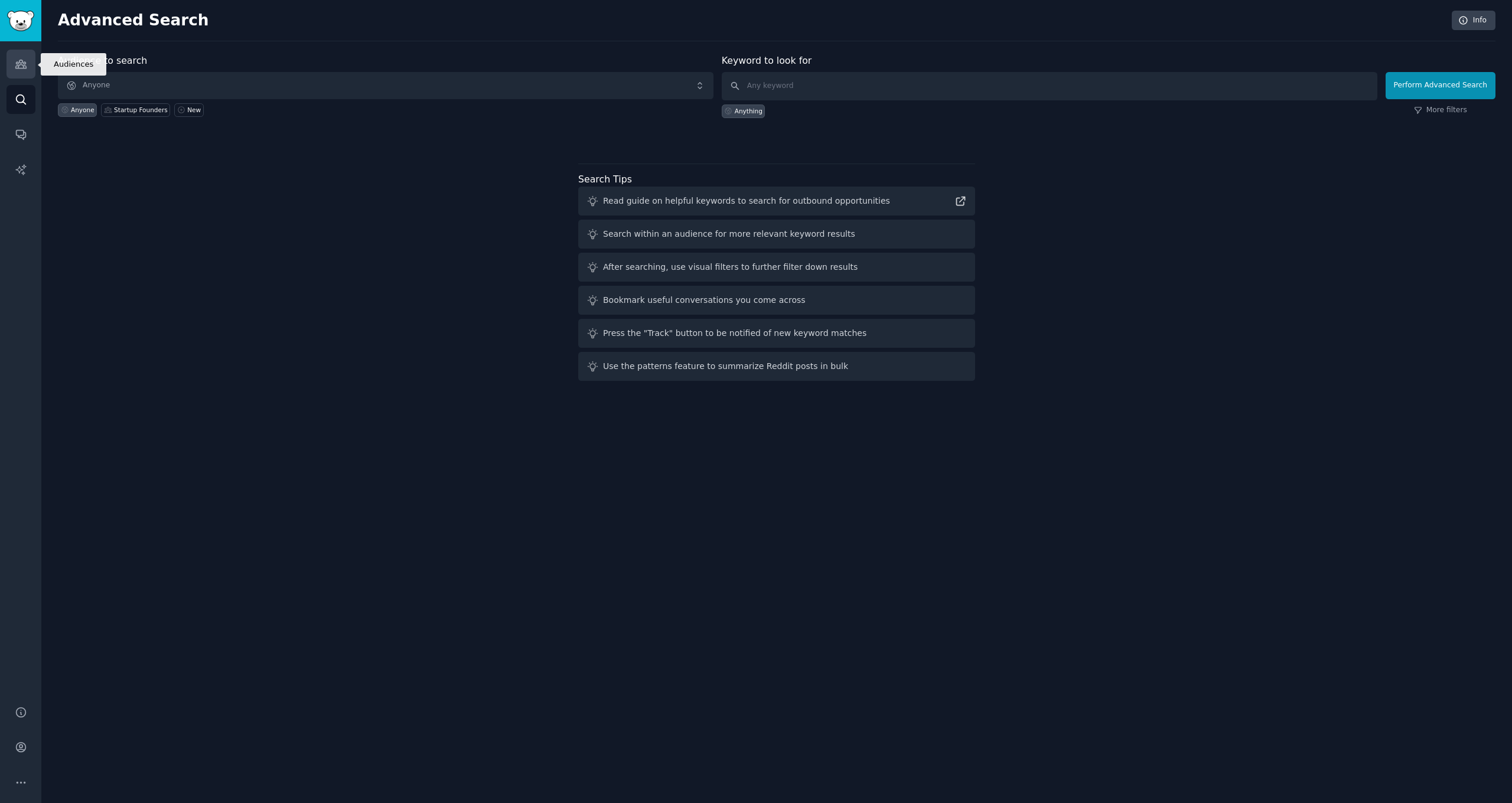
click at [26, 68] on icon "Sidebar" at bounding box center [21, 64] width 11 height 8
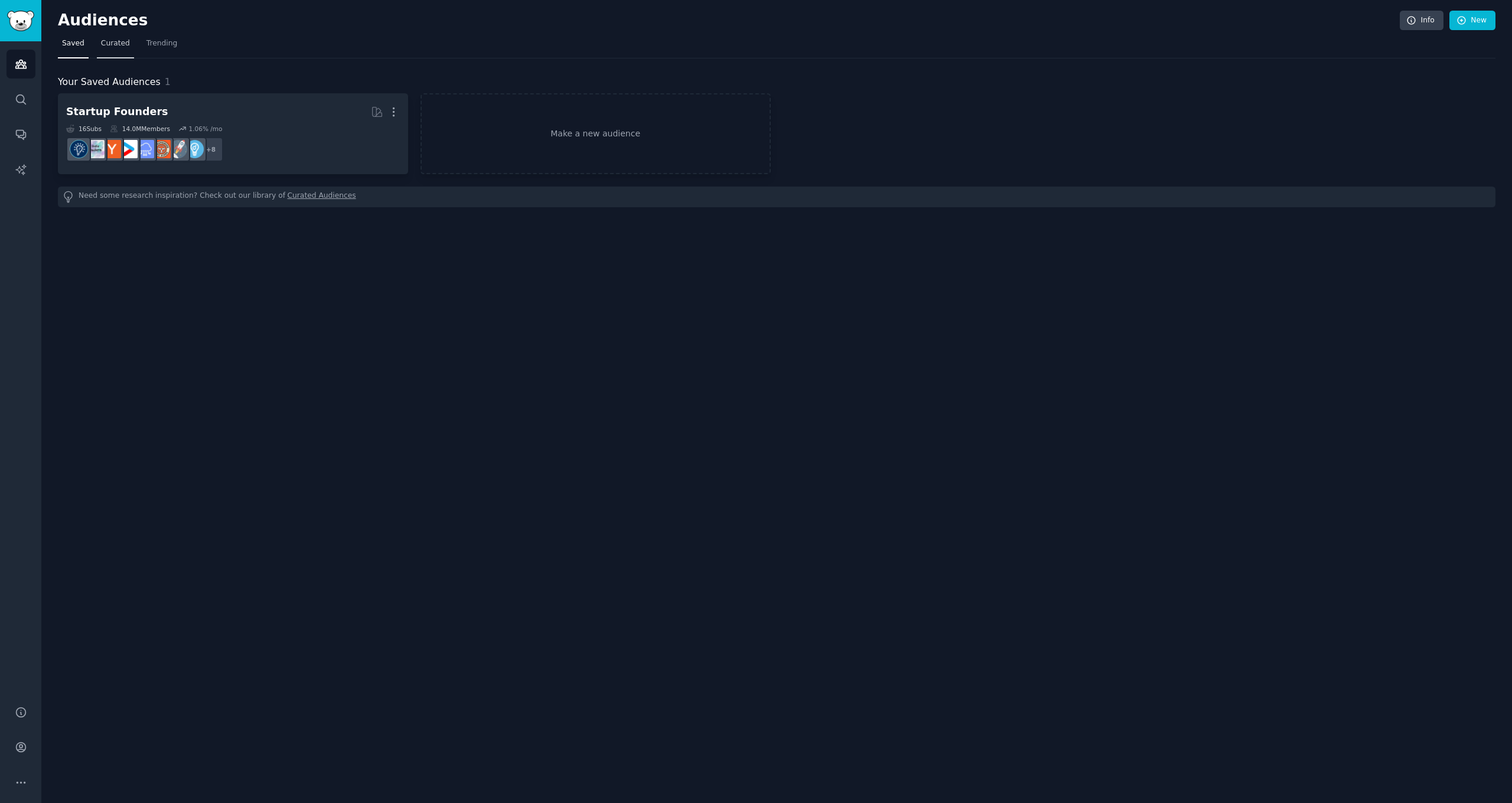
click at [120, 50] on link "Curated" at bounding box center [115, 47] width 37 height 24
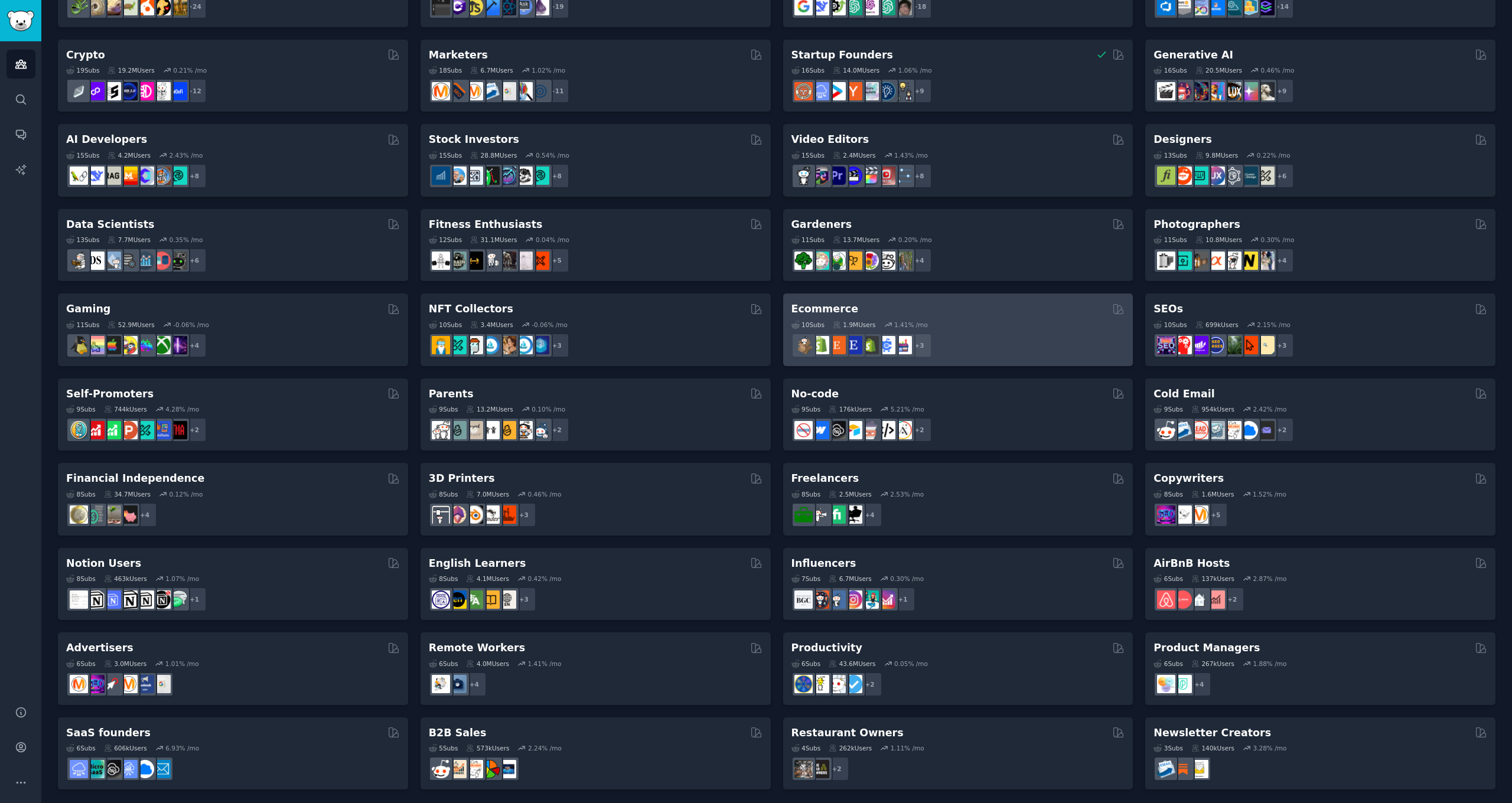
scroll to position [138, 0]
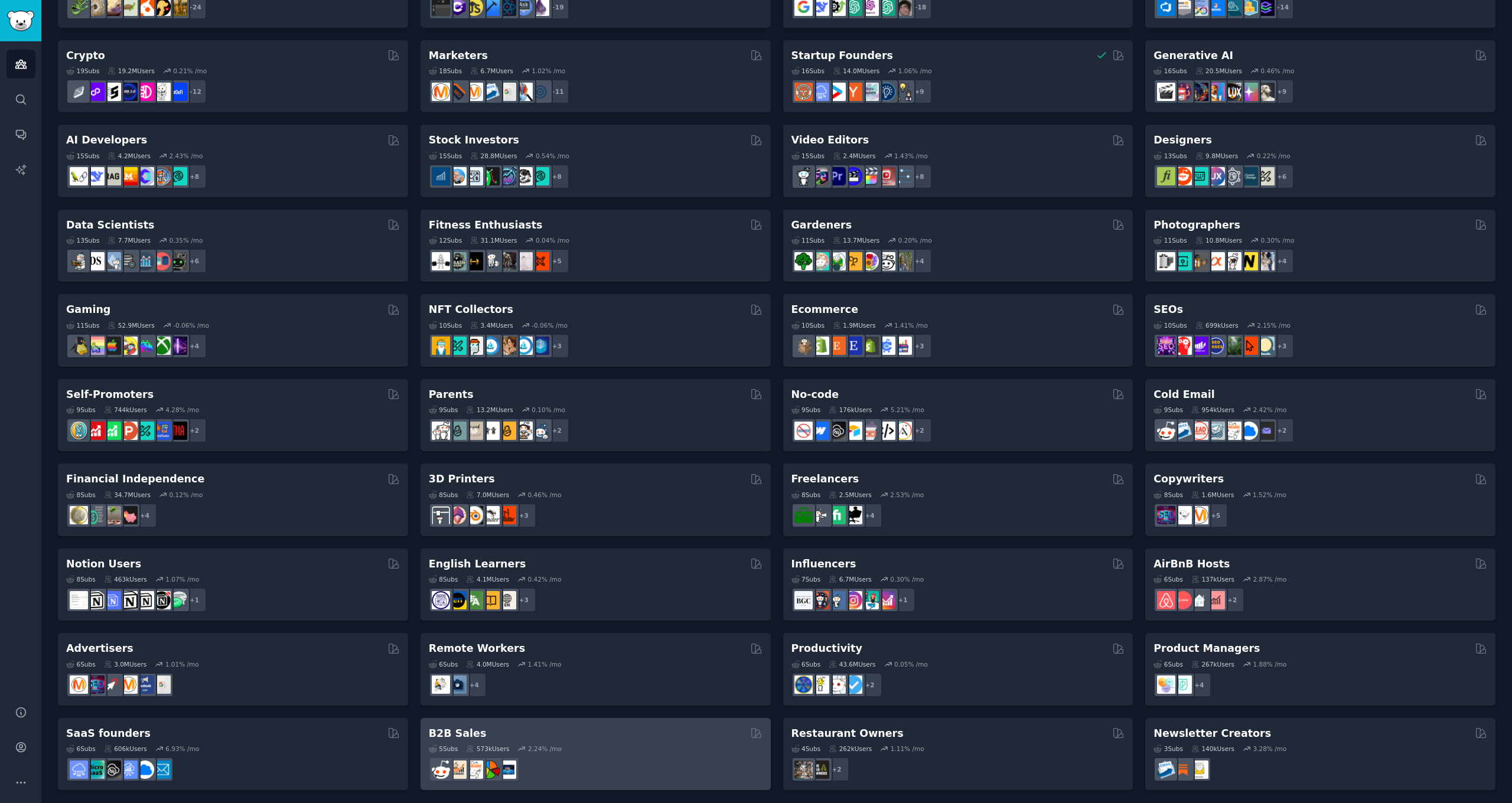
click at [547, 734] on div "B2B Sales" at bounding box center [595, 734] width 334 height 15
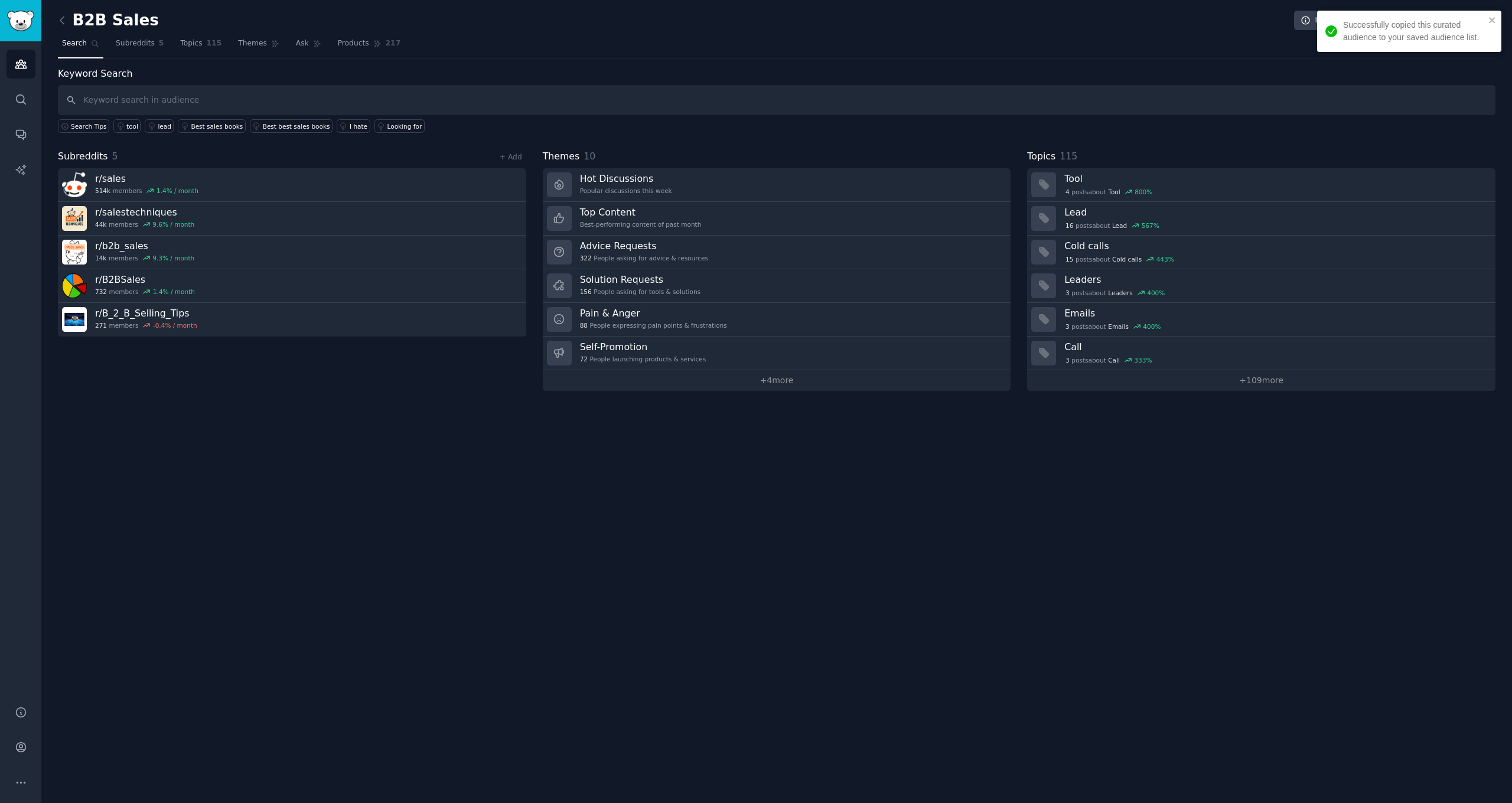
click at [74, 45] on span "Search" at bounding box center [74, 44] width 25 height 11
click at [69, 21] on link at bounding box center [65, 21] width 15 height 19
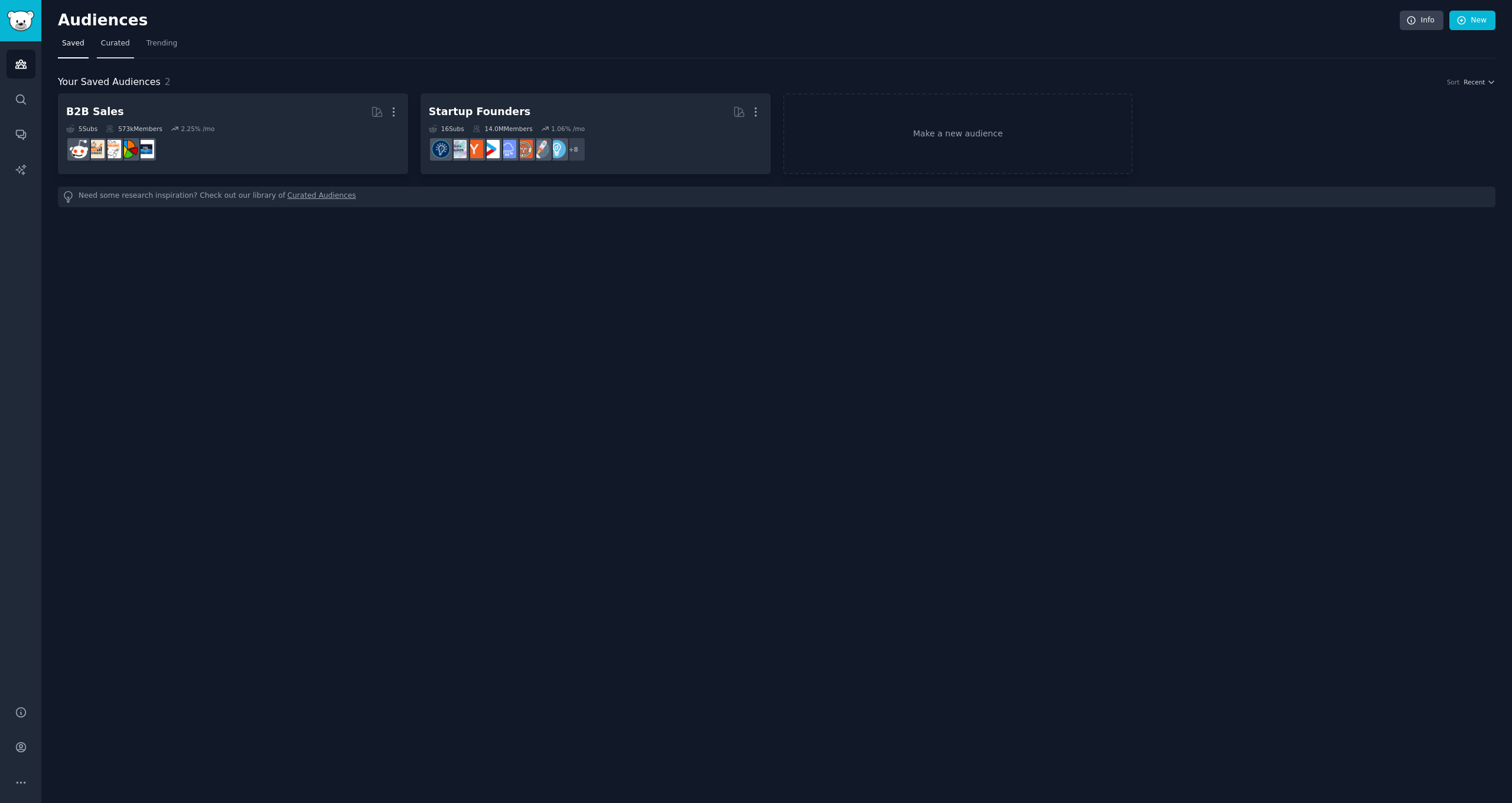
click at [113, 45] on span "Curated" at bounding box center [115, 44] width 29 height 11
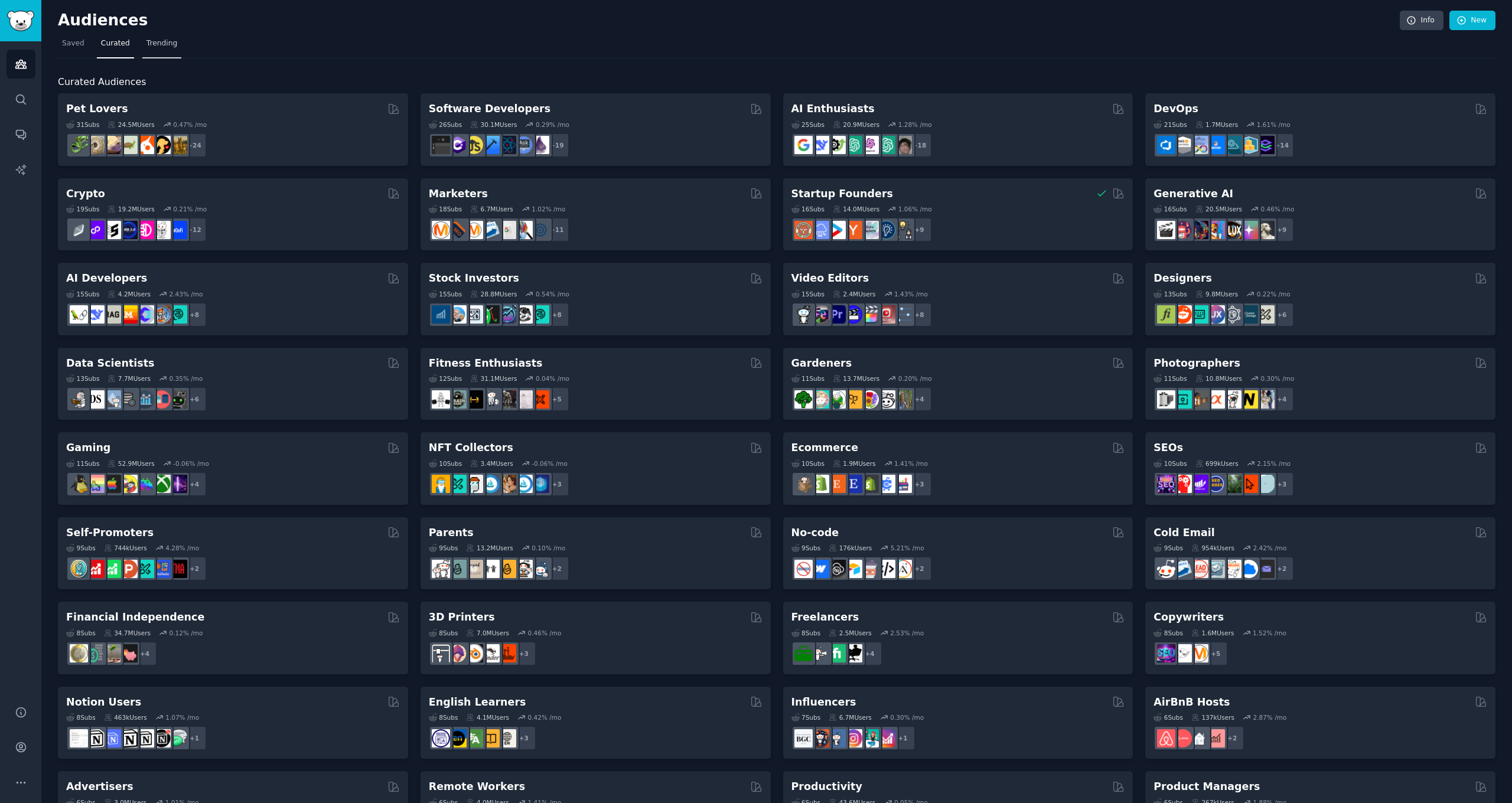
click at [161, 41] on span "Trending" at bounding box center [162, 44] width 31 height 11
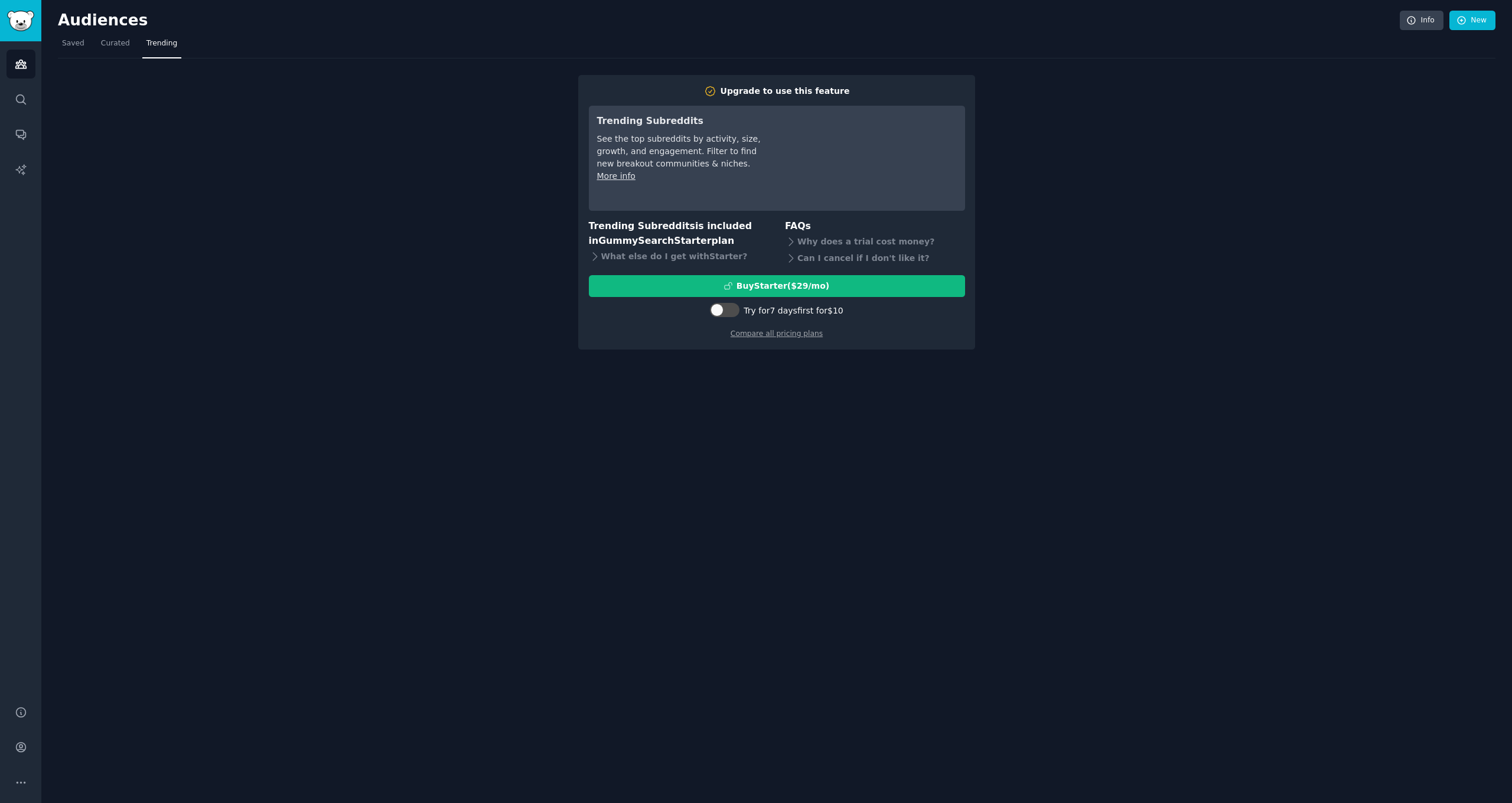
drag, startPoint x: 68, startPoint y: 48, endPoint x: 31, endPoint y: 52, distance: 37.2
click at [68, 47] on span "Saved" at bounding box center [73, 44] width 22 height 11
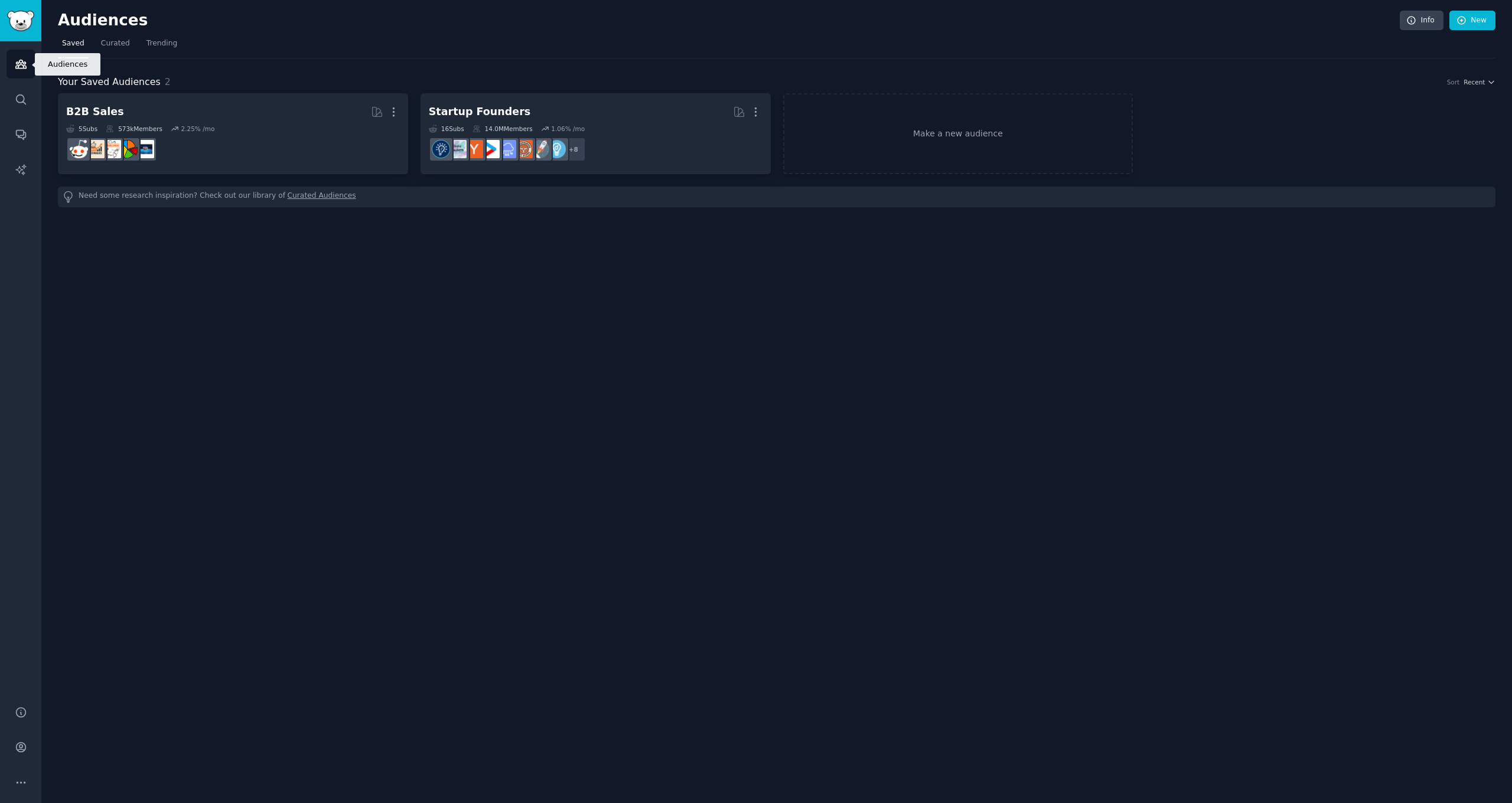
click at [17, 60] on icon "Sidebar" at bounding box center [21, 64] width 12 height 12
